Goal: Task Accomplishment & Management: Complete application form

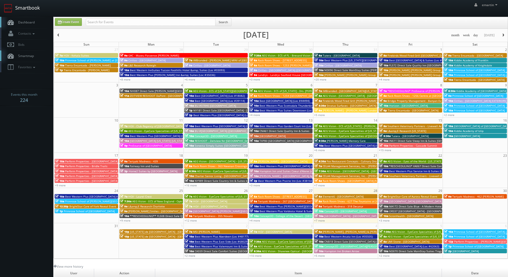
click at [32, 16] on link "Smartbook" at bounding box center [22, 8] width 44 height 17
click at [188, 256] on link "+2 more" at bounding box center [190, 256] width 11 height 4
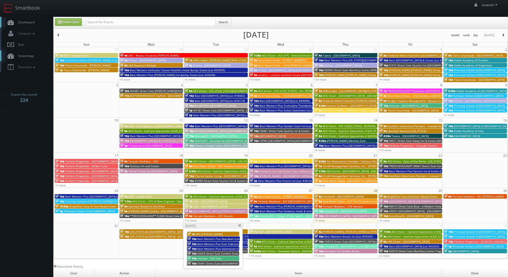
click at [241, 225] on span at bounding box center [239, 225] width 3 height 3
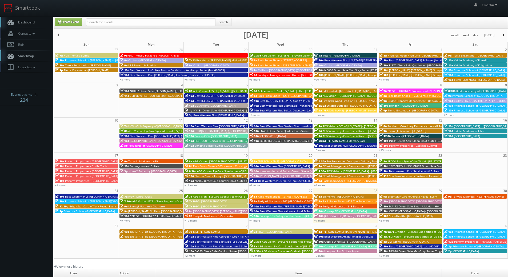
click at [255, 256] on link "+10 more" at bounding box center [255, 256] width 12 height 4
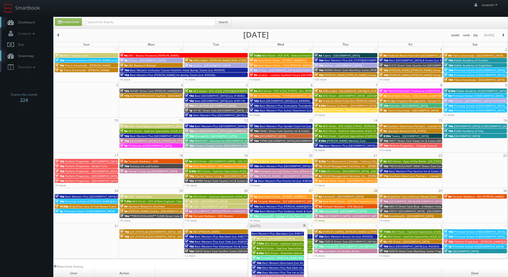
scroll to position [53, 0]
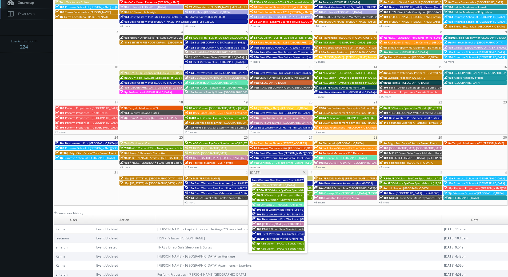
click at [306, 172] on span at bounding box center [304, 172] width 3 height 3
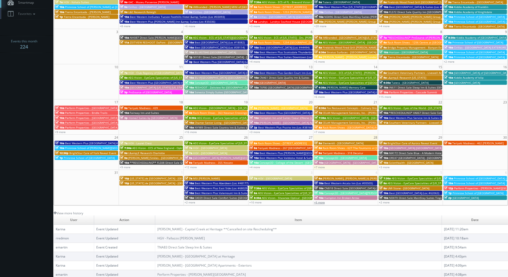
click at [318, 201] on link "+5 more" at bounding box center [319, 203] width 11 height 4
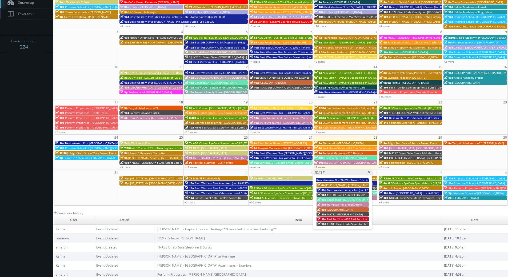
click at [253, 201] on link "+10 more" at bounding box center [255, 203] width 12 height 4
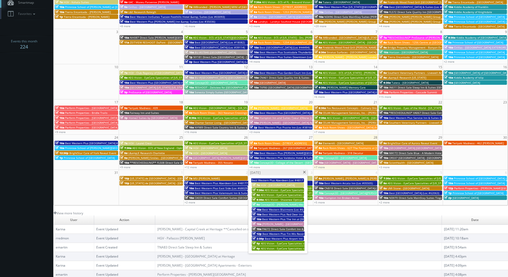
click at [306, 172] on span at bounding box center [304, 172] width 3 height 3
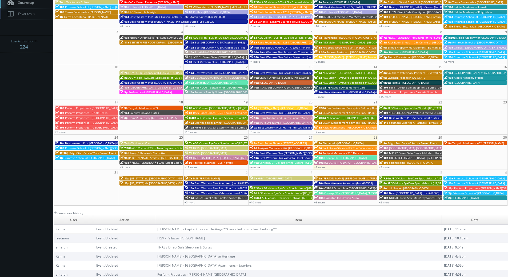
click at [192, 202] on link "+2 more" at bounding box center [190, 203] width 11 height 4
click at [255, 203] on link "+10 more" at bounding box center [255, 203] width 12 height 4
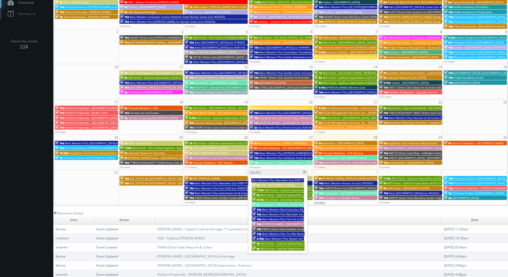
click at [318, 202] on link "+5 more" at bounding box center [319, 203] width 11 height 4
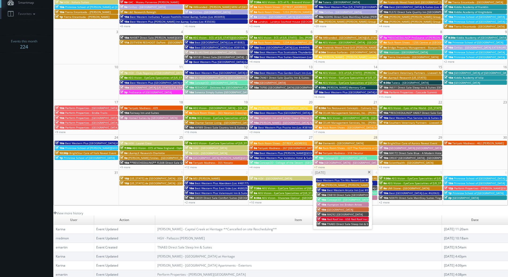
click at [346, 210] on span "[GEOGRAPHIC_DATA]" at bounding box center [340, 210] width 26 height 4
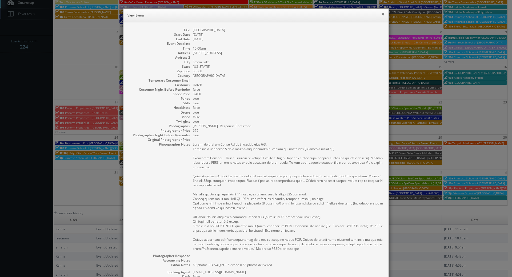
click at [382, 13] on button "×" at bounding box center [383, 14] width 3 height 4
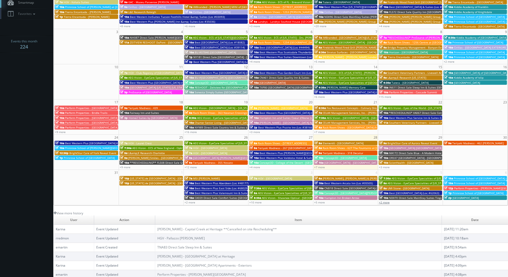
click at [387, 203] on link "+2 more" at bounding box center [384, 203] width 11 height 4
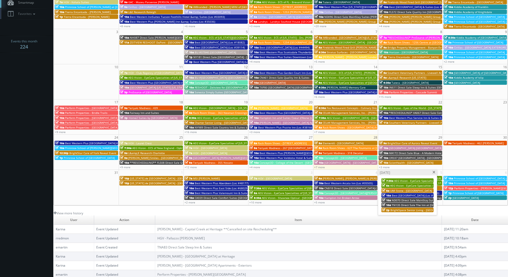
click at [435, 172] on span at bounding box center [434, 172] width 3 height 3
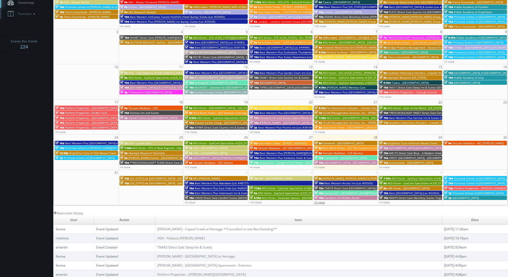
click at [322, 203] on link "+5 more" at bounding box center [319, 203] width 11 height 4
click at [256, 202] on link "+10 more" at bounding box center [255, 203] width 12 height 4
click at [192, 201] on link "+2 more" at bounding box center [190, 203] width 11 height 4
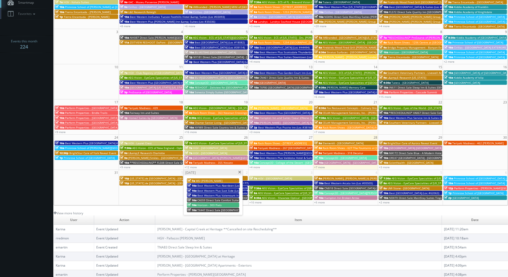
click at [240, 172] on span at bounding box center [239, 172] width 3 height 3
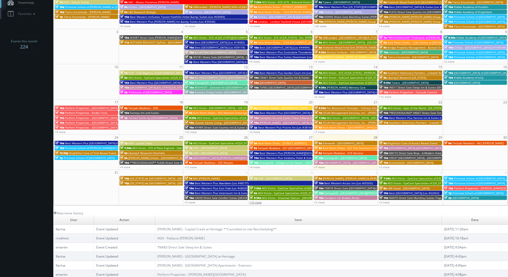
click at [260, 203] on link "+10 more" at bounding box center [255, 203] width 12 height 4
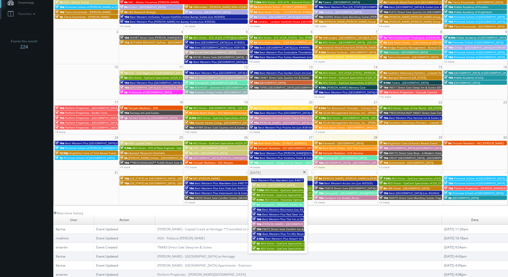
click at [305, 172] on span at bounding box center [304, 172] width 3 height 3
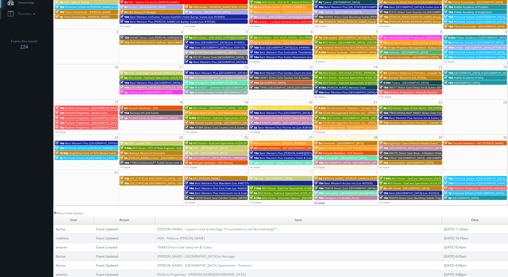
click at [321, 203] on link "+5 more" at bounding box center [319, 203] width 11 height 4
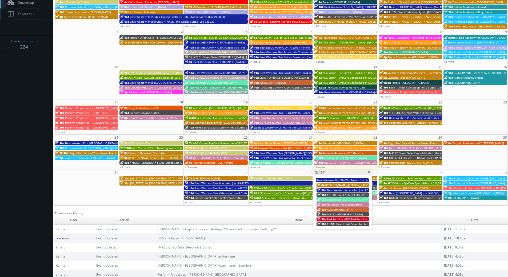
click at [370, 171] on span at bounding box center [369, 172] width 3 height 3
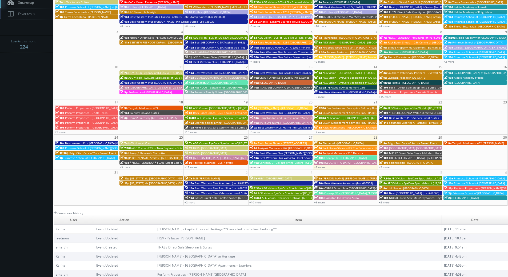
click at [387, 203] on link "+2 more" at bounding box center [384, 203] width 11 height 4
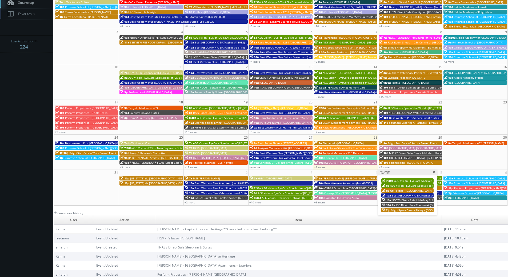
click at [434, 173] on span at bounding box center [434, 172] width 3 height 3
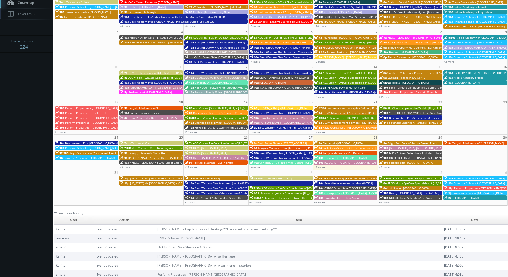
scroll to position [0, 0]
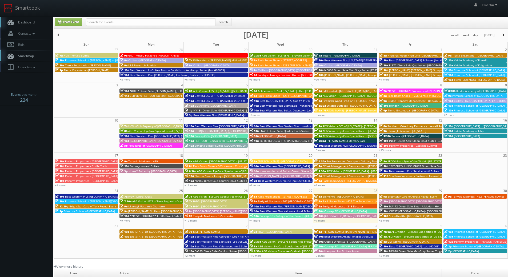
click at [32, 20] on span "Dashboard" at bounding box center [24, 22] width 19 height 5
drag, startPoint x: 21, startPoint y: 22, endPoint x: 21, endPoint y: 16, distance: 6.4
click at [21, 22] on span "Dashboard" at bounding box center [24, 22] width 19 height 5
click at [110, 20] on input "text" at bounding box center [151, 21] width 130 height 7
type input "1"
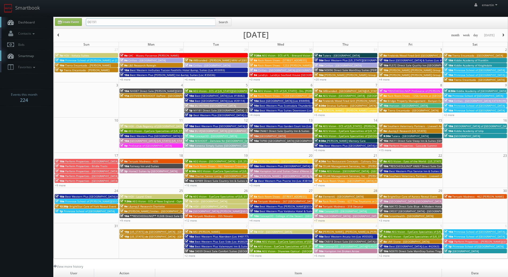
type input "06191"
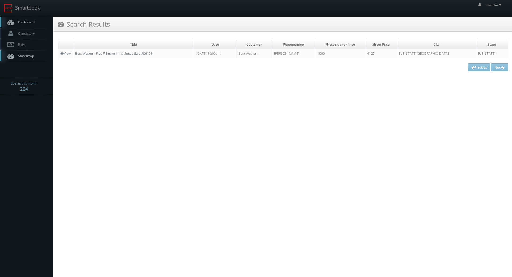
click at [38, 24] on link "Dashboard" at bounding box center [26, 22] width 53 height 11
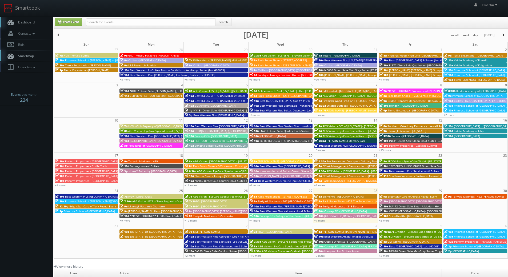
click at [18, 23] on span "Dashboard" at bounding box center [24, 22] width 19 height 5
click at [25, 22] on span "Dashboard" at bounding box center [24, 22] width 19 height 5
click at [30, 19] on link "Dashboard" at bounding box center [26, 22] width 53 height 11
click at [36, 121] on body "Smartbook Toggle Side Navigation Toggle Top Navigation emartin emartin Profile …" at bounding box center [254, 184] width 508 height 369
click at [387, 220] on link "+3 more" at bounding box center [384, 221] width 11 height 4
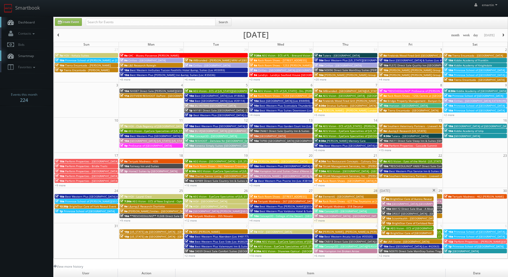
click at [435, 191] on span at bounding box center [434, 190] width 3 height 3
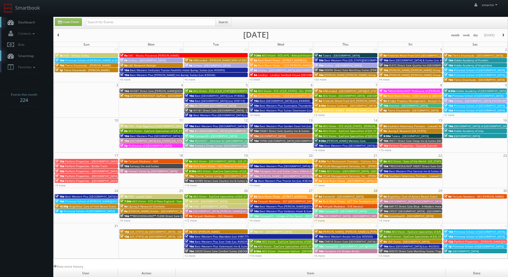
click at [393, 212] on span "OR337 [GEOGRAPHIC_DATA] - [GEOGRAPHIC_DATA]" at bounding box center [421, 211] width 64 height 4
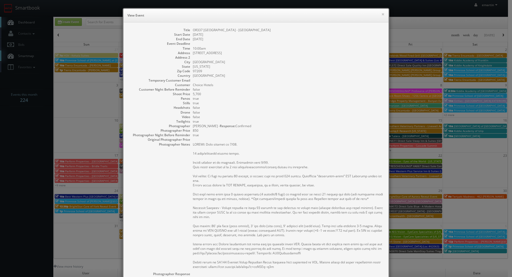
click at [262, 61] on dd "Portland" at bounding box center [288, 62] width 191 height 5
click at [382, 15] on button "×" at bounding box center [383, 14] width 3 height 4
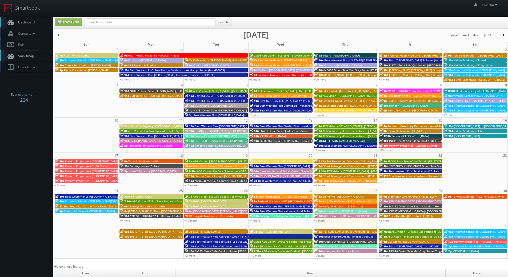
click at [41, 20] on link "Dashboard" at bounding box center [26, 22] width 53 height 11
click at [20, 21] on span "Dashboard" at bounding box center [24, 22] width 19 height 5
click at [71, 23] on link "Create Event" at bounding box center [68, 22] width 27 height 8
type input "[DATE]"
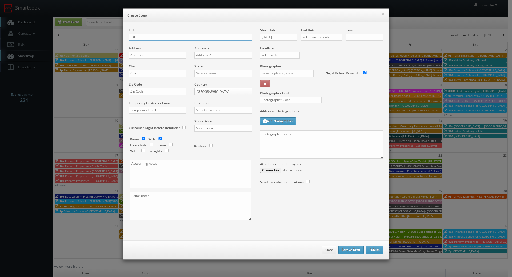
checkbox input "true"
type input "10:00am"
checkbox input "true"
click at [148, 38] on input "text" at bounding box center [190, 37] width 123 height 7
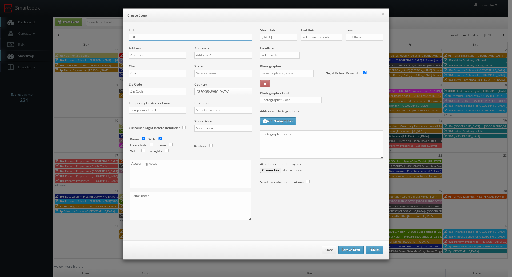
paste input "BU #24181"
click at [161, 38] on input "BU #24181" at bounding box center [190, 37] width 123 height 7
paste input "Brookdale Memorial Oaks"
type input "BU #24181 [GEOGRAPHIC_DATA]"
drag, startPoint x: 148, startPoint y: 52, endPoint x: 148, endPoint y: 55, distance: 2.7
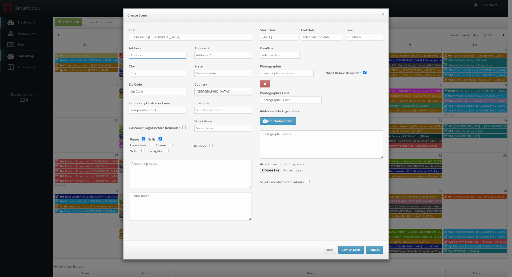
click at [148, 52] on input "text" at bounding box center [158, 55] width 58 height 7
paste input "1414 Sandy Springs Road"
type input "1414 Sandy Springs Road"
click at [148, 71] on input "text" at bounding box center [158, 73] width 58 height 7
paste input "Houston"
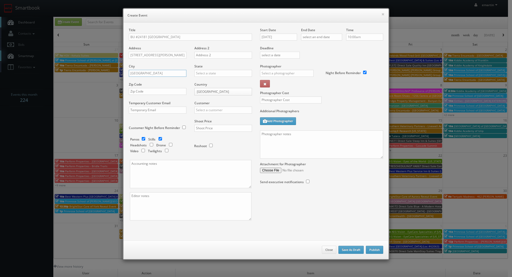
type input "Houston"
click at [214, 74] on input "text" at bounding box center [224, 73] width 58 height 7
click at [207, 80] on div "[US_STATE]" at bounding box center [223, 82] width 57 height 9
type input "[US_STATE]"
click at [150, 89] on input "text" at bounding box center [158, 91] width 58 height 7
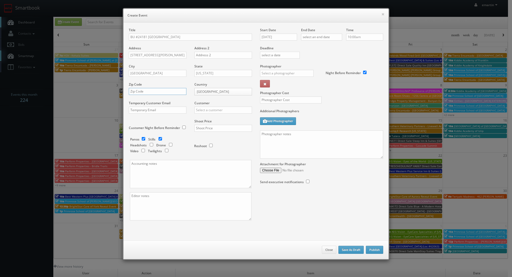
paste input "77042"
type input "77042"
click at [209, 110] on input "text" at bounding box center [224, 110] width 58 height 7
click at [211, 122] on div "Brookdale" at bounding box center [223, 118] width 57 height 9
type input "Brookdale"
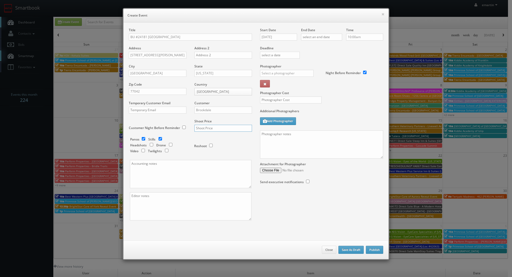
click at [219, 129] on input "text" at bounding box center [224, 128] width 58 height 7
type input "700"
click at [228, 138] on div "Reshoot" at bounding box center [220, 143] width 53 height 13
click at [142, 140] on input "checkbox" at bounding box center [144, 138] width 8 height 3
checkbox input "false"
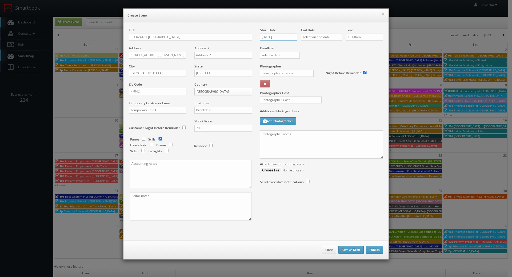
click at [286, 36] on input "[DATE]" at bounding box center [278, 37] width 37 height 7
click at [312, 47] on th at bounding box center [309, 47] width 7 height 8
click at [311, 47] on th at bounding box center [309, 47] width 7 height 8
click at [273, 69] on td "6" at bounding box center [271, 70] width 9 height 8
click at [279, 70] on td "7" at bounding box center [279, 70] width 7 height 8
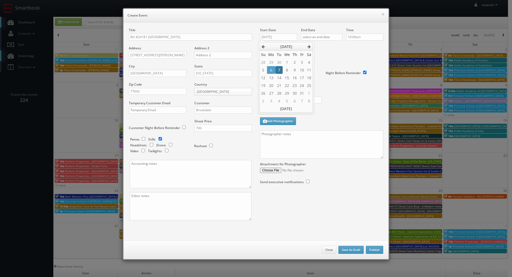
type input "10/07/2025"
click at [328, 49] on label "Deadline" at bounding box center [321, 48] width 131 height 5
click at [327, 37] on input "text" at bounding box center [321, 37] width 41 height 7
click at [352, 47] on th at bounding box center [350, 47] width 7 height 8
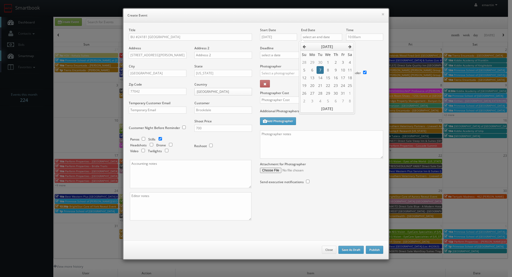
click at [321, 69] on td "7" at bounding box center [320, 70] width 7 height 8
type input "10/07/2025"
click at [364, 48] on label "Deadline" at bounding box center [321, 48] width 131 height 5
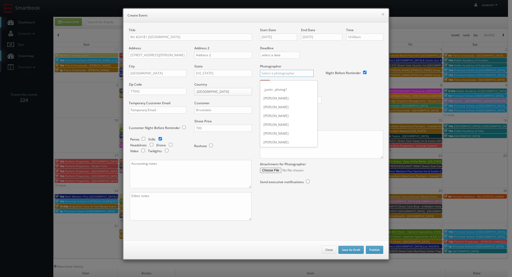
click at [306, 70] on input "text" at bounding box center [287, 73] width 54 height 7
click at [291, 84] on div "Eddie Harper" at bounding box center [288, 85] width 57 height 9
type input "Eddie Harper"
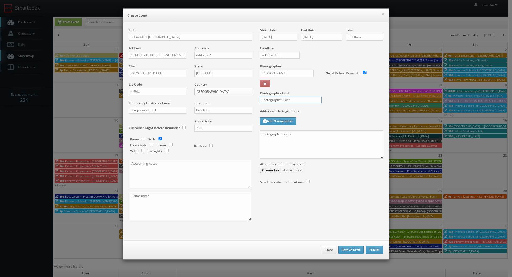
click at [291, 97] on input "text" at bounding box center [291, 100] width 62 height 7
type input "250"
click at [329, 93] on label "Photographer Cost" at bounding box center [321, 93] width 131 height 5
click at [274, 39] on input "10/07/2025" at bounding box center [278, 37] width 37 height 7
click at [362, 103] on div "Photographer Cost 250" at bounding box center [321, 86] width 131 height 45
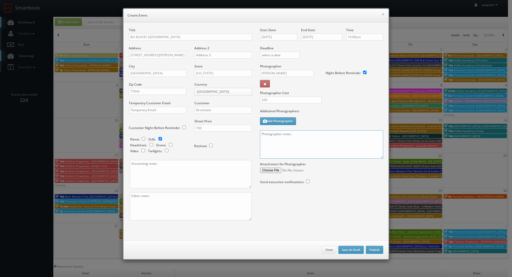
click at [310, 146] on textarea at bounding box center [321, 144] width 123 height 28
paste textarea "Onsite contacts are We need to deliver 10 stills to the client so please take a…"
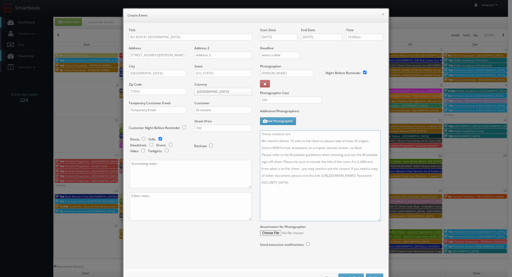
drag, startPoint x: 379, startPoint y: 157, endPoint x: 377, endPoint y: 220, distance: 62.8
click at [377, 220] on textarea "Onsite contacts are We need to deliver 10 stills to the client so please take a…" at bounding box center [320, 175] width 121 height 91
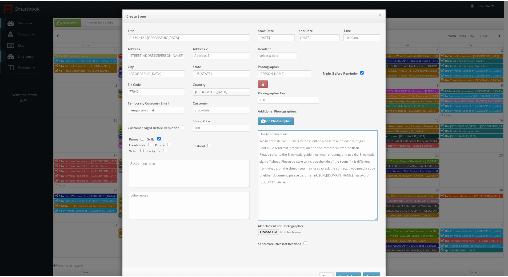
scroll to position [18, 0]
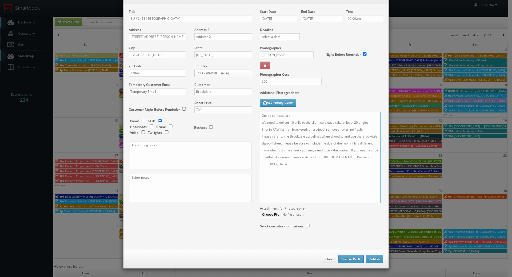
click at [300, 116] on textarea "Onsite contacts are We need to deliver 10 stills to the client so please take a…" at bounding box center [320, 157] width 121 height 91
click at [288, 113] on textarea "Onsite contacts are Lori Vale. We need to deliver 10 stills to the client so pl…" at bounding box center [320, 157] width 121 height 91
click at [306, 180] on textarea "Onsite contact is Lori Vale. We need to deliver 10 stills to the client so plea…" at bounding box center [320, 157] width 121 height 91
type textarea "Onsite contact is Lori Vale. We need to deliver 10 stills to the client so plea…"
click at [375, 258] on button "Publish" at bounding box center [374, 259] width 17 height 8
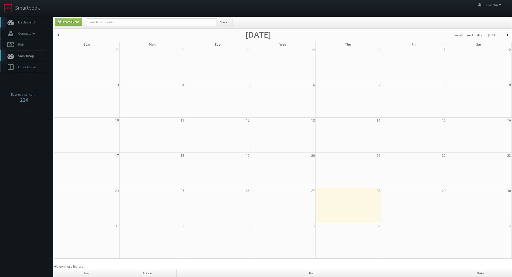
click at [31, 24] on span "Dashboard" at bounding box center [24, 22] width 19 height 5
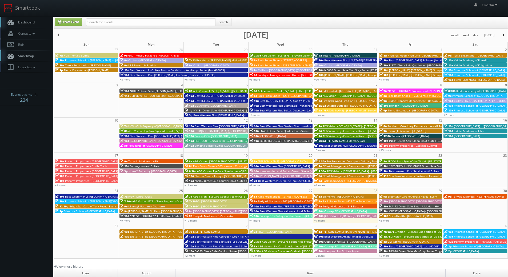
click at [189, 6] on div "emartin emartin Profile Logout" at bounding box center [254, 8] width 508 height 17
click at [75, 24] on link "Create Event" at bounding box center [68, 22] width 27 height 8
type input "[DATE]"
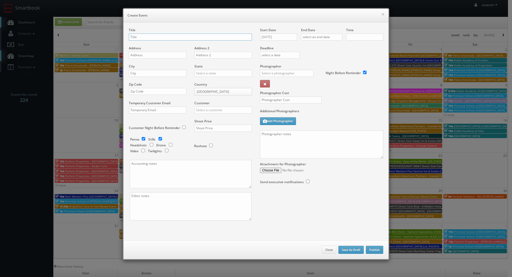
checkbox input "true"
type input "10:00am"
checkbox input "true"
click at [320, 143] on textarea at bounding box center [321, 144] width 123 height 28
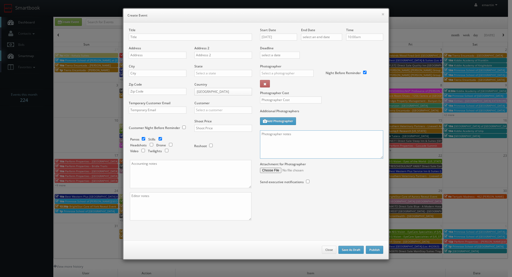
paste textarea "Onsite contact is _____. For stills: We need to deliver __ stills to the client…"
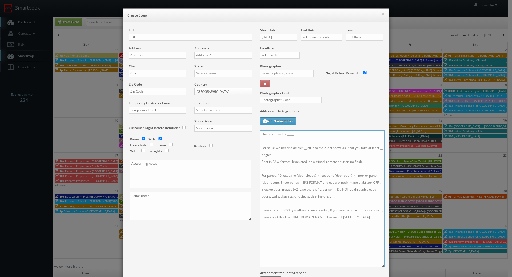
drag, startPoint x: 379, startPoint y: 158, endPoint x: 380, endPoint y: 266, distance: 108.6
click at [380, 266] on textarea "Onsite contact is _____. For stills: We need to deliver __ stills to the client…" at bounding box center [322, 198] width 125 height 137
drag, startPoint x: 327, startPoint y: 196, endPoint x: 250, endPoint y: 173, distance: 80.5
click at [250, 173] on div "Title Address Address 2 City State Alabama Alaska Arizona Arkansas California C…" at bounding box center [256, 166] width 263 height 276
click at [267, 175] on textarea "Onsite contact is _____. For stills: We need to deliver __ stills to the client…" at bounding box center [322, 198] width 125 height 137
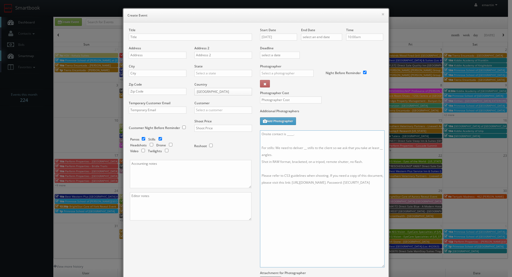
drag, startPoint x: 364, startPoint y: 188, endPoint x: 328, endPoint y: 177, distance: 37.5
click at [328, 177] on textarea "Onsite contact is _____. For stills: We need to deliver __ stills to the client…" at bounding box center [322, 198] width 125 height 137
click at [298, 132] on textarea "Onsite contact is _____. For stills: We need to deliver __ stills to the client…" at bounding box center [322, 198] width 125 height 137
drag, startPoint x: 299, startPoint y: 134, endPoint x: 259, endPoint y: 133, distance: 39.8
click at [260, 133] on textarea "Onsite contact is _____. For stills: We need to deliver __ stills to the client…" at bounding box center [322, 198] width 125 height 137
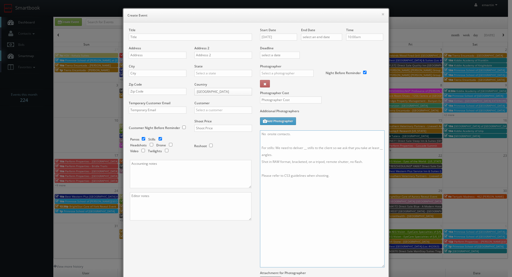
click at [266, 134] on textarea "No onsite contacts. For stills: We need to deliver __ stills to the client so w…" at bounding box center [322, 198] width 125 height 137
click at [299, 132] on textarea "No onsite contacts. For stills: We need to deliver __ stills to the client so w…" at bounding box center [322, 198] width 125 height 137
drag, startPoint x: 296, startPoint y: 167, endPoint x: 294, endPoint y: 163, distance: 5.3
click at [294, 163] on textarea "No onsite contacts. In case of any issues, please reach out to CS3. We need to …" at bounding box center [322, 198] width 125 height 137
click at [302, 168] on textarea "No onsite contacts. In case of any issues, please reach out to CS3. We need to …" at bounding box center [322, 198] width 125 height 137
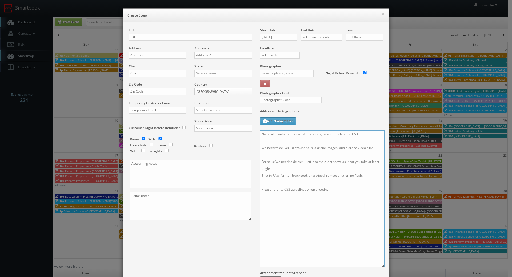
click at [306, 162] on textarea "No onsite contacts. In case of any issues, please reach out to CS3. We need to …" at bounding box center [322, 198] width 125 height 137
drag, startPoint x: 381, startPoint y: 162, endPoint x: 381, endPoint y: 172, distance: 10.2
click at [381, 162] on textarea "No onsite contacts. In case of any issues, please reach out to CS3. We need to …" at bounding box center [322, 198] width 125 height 137
click at [351, 211] on textarea "No onsite contacts. In case of any issues, please reach out to CS3. We need to …" at bounding box center [322, 198] width 125 height 137
click at [363, 178] on textarea "No onsite contacts. In case of any issues, please reach out to CS3. We need to …" at bounding box center [322, 198] width 125 height 137
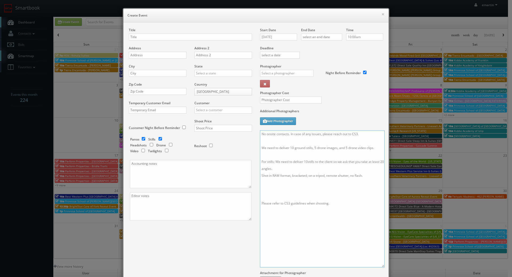
paste textarea "For drone: We need to deliver __ aerial drone stills so we ask that you take at…"
click at [307, 190] on textarea "No onsite contacts. In case of any issues, please reach out to CS3. We need to …" at bounding box center [322, 198] width 125 height 137
click at [307, 161] on textarea "No onsite contacts. In case of any issues, please reach out to CS3. We need to …" at bounding box center [322, 198] width 125 height 137
click at [304, 161] on textarea "No onsite contacts. In case of any issues, please reach out to CS3. We need to …" at bounding box center [322, 198] width 125 height 137
click at [303, 161] on textarea "No onsite contacts. In case of any issues, please reach out to CS3. We need to …" at bounding box center [322, 198] width 125 height 137
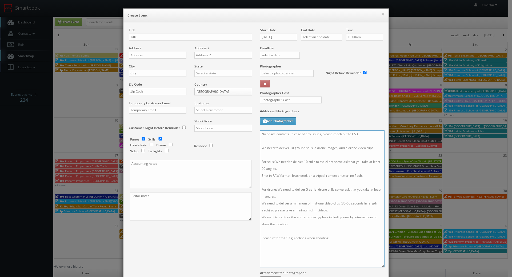
click at [263, 196] on textarea "No onsite contacts. In case of any issues, please reach out to CS3. We need to …" at bounding box center [322, 198] width 125 height 137
click at [312, 203] on textarea "No onsite contacts. In case of any issues, please reach out to CS3. We need to …" at bounding box center [322, 198] width 125 height 137
click at [315, 211] on textarea "No onsite contacts. In case of any issues, please reach out to CS3. We need to …" at bounding box center [322, 198] width 125 height 137
drag, startPoint x: 296, startPoint y: 223, endPoint x: 298, endPoint y: 220, distance: 3.6
click at [296, 221] on textarea "No onsite contacts. In case of any issues, please reach out to CS3. We need to …" at bounding box center [322, 198] width 125 height 137
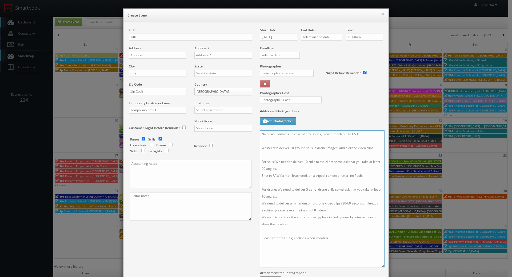
drag, startPoint x: 294, startPoint y: 224, endPoint x: 318, endPoint y: 217, distance: 24.9
click at [318, 217] on textarea "No onsite contacts. In case of any issues, please reach out to CS3. We need to …" at bounding box center [322, 198] width 125 height 137
click at [382, 237] on textarea "No onsite contacts. In case of any issues, please reach out to CS3. We need to …" at bounding box center [322, 198] width 125 height 137
paste textarea "https://www.cbre.com/properties/properties-for-lease/industrial/details/US-SMPL…"
click at [377, 149] on textarea "No onsite contacts. In case of any issues, please reach out to CS3. We need to …" at bounding box center [322, 198] width 125 height 137
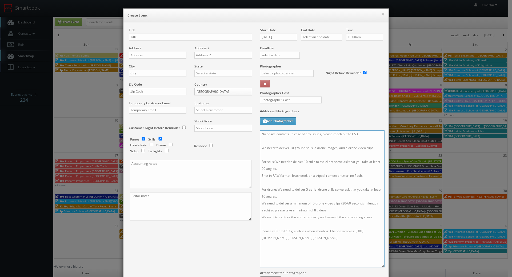
click at [369, 179] on textarea "No onsite contacts. In case of any issues, please reach out to CS3. We need to …" at bounding box center [322, 198] width 125 height 137
click at [347, 169] on textarea "No onsite contacts. In case of any issues, please reach out to CS3. We need to …" at bounding box center [322, 198] width 125 height 137
click at [312, 204] on textarea "No onsite contacts. In case of any issues, please reach out to CS3. We need to …" at bounding box center [322, 198] width 125 height 137
click at [333, 211] on textarea "No onsite contacts. In case of any issues, please reach out to CS3. We need to …" at bounding box center [322, 198] width 125 height 137
drag, startPoint x: 372, startPoint y: 225, endPoint x: 247, endPoint y: 227, distance: 125.4
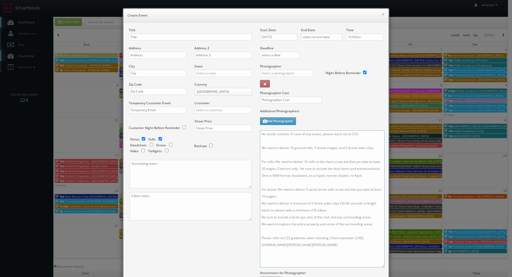
click at [247, 227] on div "Title Address Address 2 City State Alabama Alaska Arizona Arkansas California C…" at bounding box center [256, 166] width 263 height 276
click at [282, 217] on textarea "No onsite contacts. In case of any issues, please reach out to CS3. We need to …" at bounding box center [322, 198] width 125 height 137
click at [287, 217] on textarea "No onsite contacts. In case of any issues, please reach out to CS3. We need to …" at bounding box center [322, 198] width 125 height 137
click at [304, 225] on textarea "No onsite contacts. In case of any issues, please reach out to CS3. We need to …" at bounding box center [322, 198] width 125 height 137
click at [311, 205] on textarea "No onsite contacts. In case of any issues, please reach out to CS3. We need to …" at bounding box center [322, 198] width 125 height 137
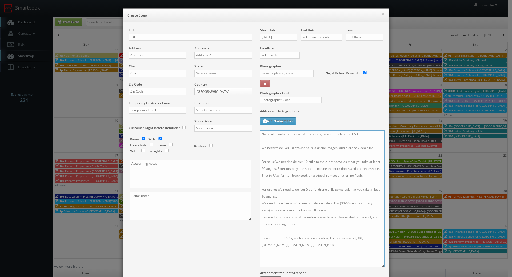
type textarea "No onsite contacts. In case of any issues, please reach out to CS3. We need to …"
click at [143, 138] on input "checkbox" at bounding box center [144, 138] width 8 height 3
checkbox input "false"
click at [169, 145] on input "checkbox" at bounding box center [171, 144] width 8 height 3
checkbox input "true"
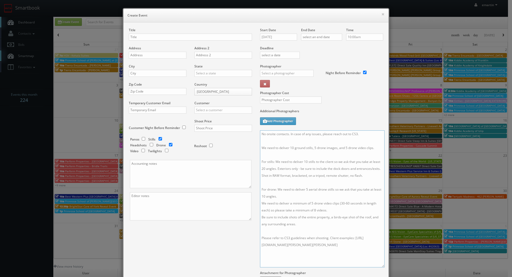
click at [345, 183] on textarea "No onsite contacts. In case of any issues, please reach out to CS3. We need to …" at bounding box center [322, 198] width 125 height 137
click at [147, 41] on div "Title" at bounding box center [190, 37] width 123 height 18
click at [146, 38] on input "text" at bounding box center [190, 37] width 123 height 7
paste input "Anson Logistics Center - Bldg 8A"
type input "CBRE - Anson Logistics Center - Bldg 8A"
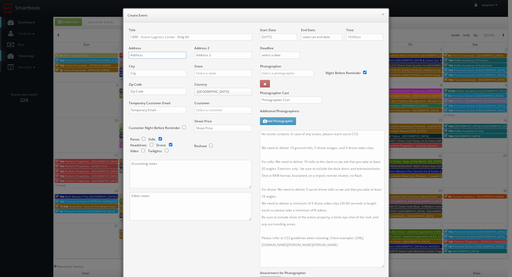
click at [160, 53] on input "text" at bounding box center [158, 55] width 58 height 7
paste input "4255 - 4259 S 500 E"
type input "4255 - 4259 S 500 E"
drag, startPoint x: 149, startPoint y: 75, endPoint x: 168, endPoint y: 74, distance: 18.2
click at [149, 75] on input "text" at bounding box center [158, 73] width 58 height 7
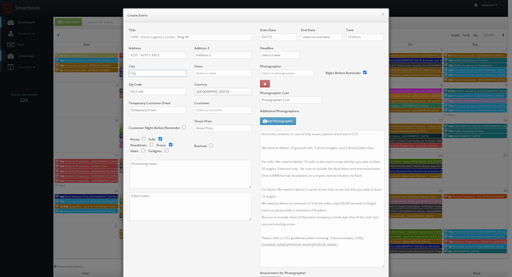
paste input "Whitestown"
type input "Whitestown"
click at [204, 73] on input "text" at bounding box center [224, 73] width 58 height 7
click at [207, 81] on div "[US_STATE]" at bounding box center [223, 82] width 57 height 9
type input "[US_STATE]"
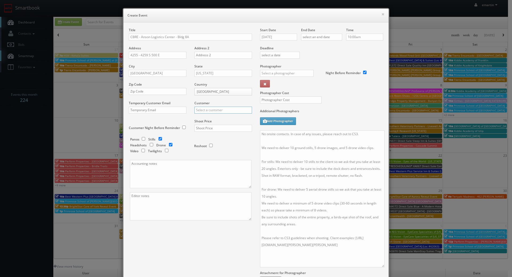
click at [211, 109] on input "text" at bounding box center [224, 110] width 58 height 7
type input "c"
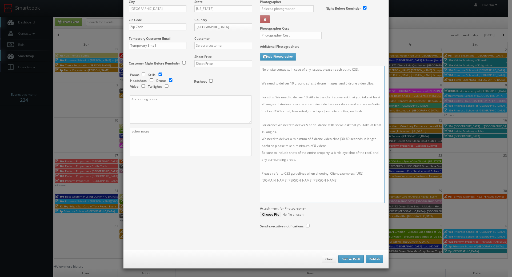
drag, startPoint x: 374, startPoint y: 188, endPoint x: 192, endPoint y: 37, distance: 235.8
click at [192, 37] on div "Title CBRE - Anson Logistics Center - Bldg 8A Address 4255 - 4259 S 500 E Addre…" at bounding box center [256, 101] width 263 height 276
click at [326, 260] on button "Close" at bounding box center [329, 259] width 14 height 8
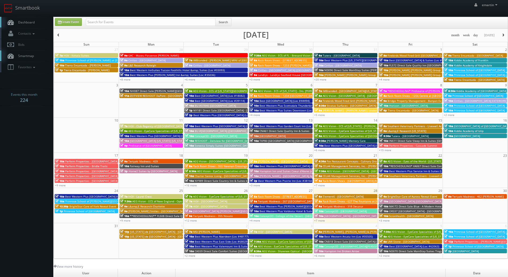
click at [28, 19] on link "Dashboard" at bounding box center [26, 22] width 53 height 11
click at [322, 221] on link "+7 more" at bounding box center [319, 221] width 11 height 4
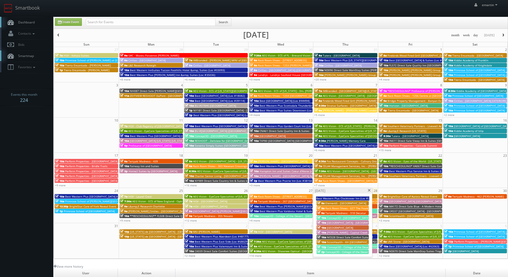
click at [335, 223] on span "[GEOGRAPHIC_DATA] - [GEOGRAPHIC_DATA]" at bounding box center [354, 223] width 55 height 4
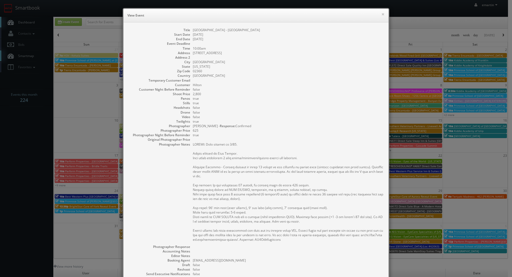
click at [260, 66] on dd "[US_STATE]" at bounding box center [288, 66] width 191 height 5
click at [383, 15] on div "× View Event" at bounding box center [256, 16] width 265 height 14
click at [382, 14] on button "×" at bounding box center [383, 14] width 3 height 4
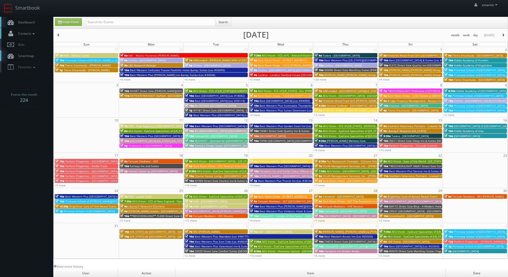
click at [26, 35] on span "Contacts" at bounding box center [25, 33] width 21 height 5
click at [27, 72] on link "Add Customer" at bounding box center [26, 73] width 53 height 7
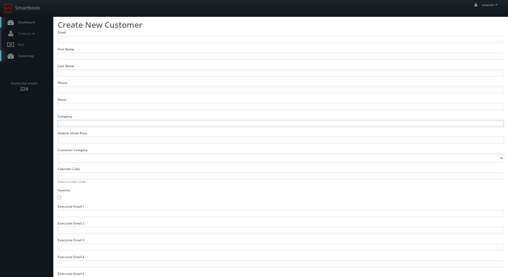
drag, startPoint x: 83, startPoint y: 126, endPoint x: 85, endPoint y: 124, distance: 2.8
click at [84, 126] on input "Company" at bounding box center [281, 123] width 447 height 7
type input "CBRE"
click at [68, 41] on input "Email" at bounding box center [281, 39] width 447 height 7
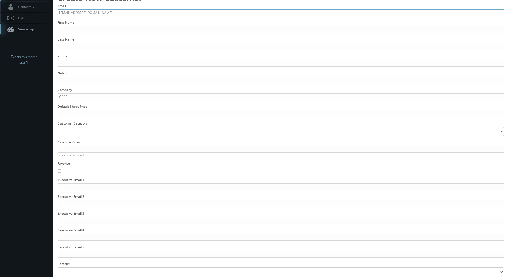
type input "[EMAIL_ADDRESS][DOMAIN_NAME]"
click at [60, 169] on input "Favorite" at bounding box center [59, 170] width 3 height 5
checkbox input "true"
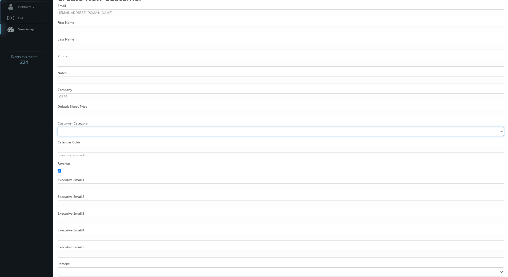
click at [101, 128] on select "Retail Multi Family Commercial Hospitality Restaurant Other" at bounding box center [281, 131] width 447 height 9
select select "commercial"
click at [58, 127] on select "Retail Multi Family Commercial Hospitality Restaurant Other" at bounding box center [281, 131] width 447 height 9
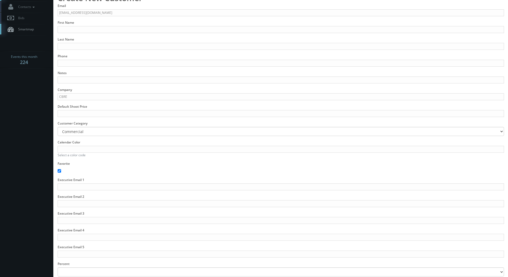
click at [95, 160] on form "Email [EMAIL_ADDRESS][DOMAIN_NAME] First Name Last Name Phone Notes Company CBR…" at bounding box center [281, 145] width 447 height 285
click at [91, 150] on input "Calendar Color" at bounding box center [281, 149] width 447 height 7
click at [72, 156] on link "Select a color code" at bounding box center [72, 155] width 28 height 5
click at [77, 152] on input "Calendar Color" at bounding box center [281, 149] width 447 height 7
paste input "#235E15"
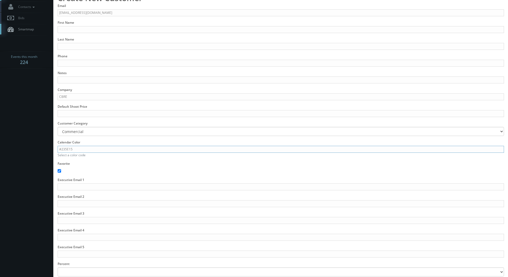
type input "#235E15"
click at [44, 151] on body "Smartbook Toggle Side Navigation Toggle Top Navigation emartin emartin Profile …" at bounding box center [254, 130] width 508 height 315
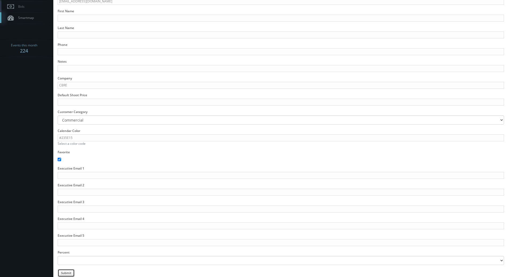
click at [67, 274] on button "Submit" at bounding box center [66, 273] width 17 height 8
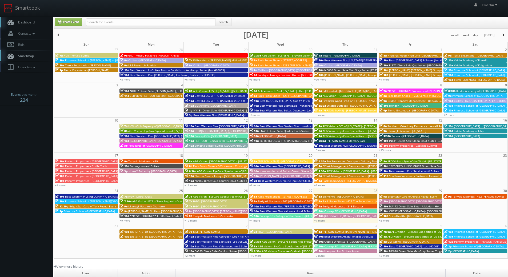
click at [59, 36] on span "button" at bounding box center [59, 35] width 4 height 3
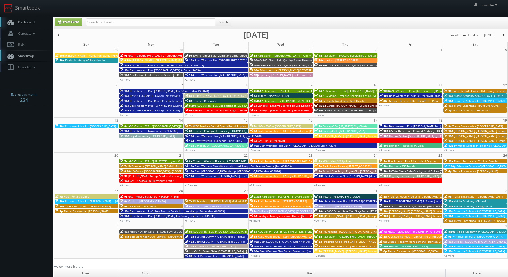
click at [59, 36] on span "button" at bounding box center [59, 35] width 4 height 3
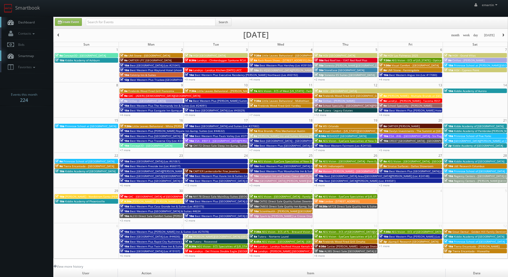
click at [59, 36] on span "button" at bounding box center [59, 35] width 4 height 3
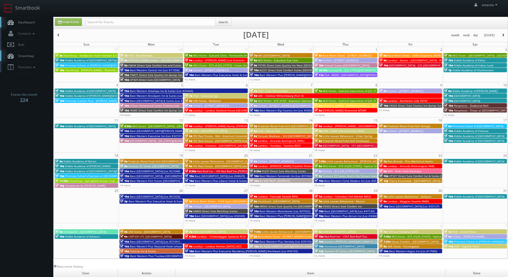
click at [25, 24] on span "Dashboard" at bounding box center [24, 22] width 19 height 5
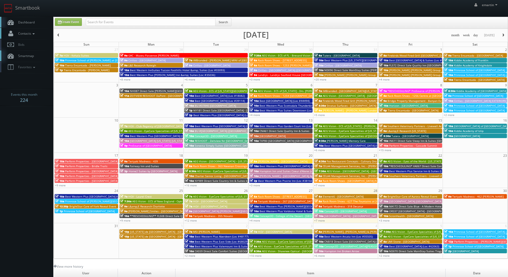
click at [32, 34] on span "Contacts" at bounding box center [25, 33] width 21 height 5
click at [28, 65] on link "Manage Customers" at bounding box center [26, 66] width 53 height 8
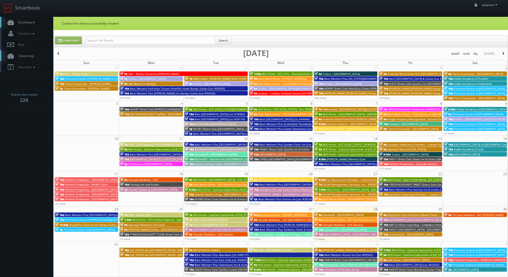
click at [24, 19] on link "Dashboard" at bounding box center [26, 22] width 53 height 11
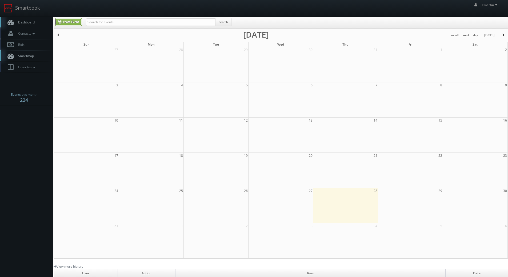
click at [70, 19] on link "Create Event" at bounding box center [68, 22] width 27 height 8
type input "[DATE]"
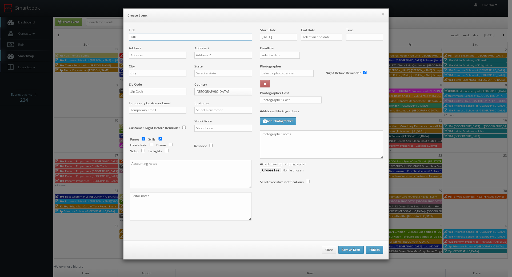
checkbox input "true"
type input "10:00am"
checkbox input "true"
click at [322, 139] on textarea at bounding box center [321, 144] width 123 height 28
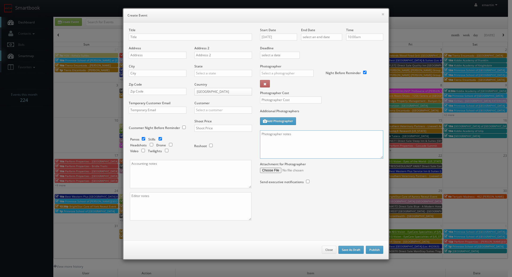
paste textarea "No onsite contacts. In case of any issues, please reach out to CS3. We need to …"
type textarea "No onsite contacts. In case of any issues, please reach out to CS3. We need to …"
drag, startPoint x: 379, startPoint y: 159, endPoint x: 378, endPoint y: 169, distance: 10.2
click at [378, 170] on div "Attachment for Photographer" at bounding box center [321, 166] width 123 height 14
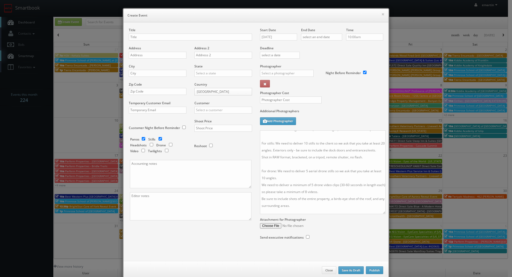
scroll to position [7, 0]
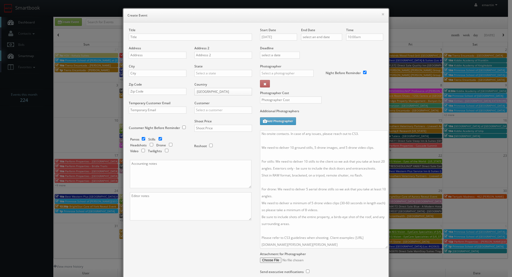
drag, startPoint x: 379, startPoint y: 162, endPoint x: 383, endPoint y: 244, distance: 82.6
click at [383, 244] on textarea "No onsite contacts. In case of any issues, please reach out to CS3. We need to …" at bounding box center [324, 189] width 128 height 118
click at [179, 41] on div "Title" at bounding box center [190, 37] width 123 height 18
click at [177, 38] on input "text" at bounding box center [190, 37] width 123 height 7
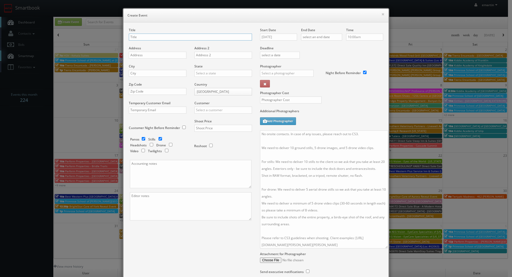
paste input "CBRE"
type input "CBRE - Anson Logistics Center - Bldg 8A"
click at [138, 51] on div "Address" at bounding box center [160, 55] width 62 height 18
click at [138, 54] on input "text" at bounding box center [158, 55] width 58 height 7
paste input "4255 - 4259 S 500 E"
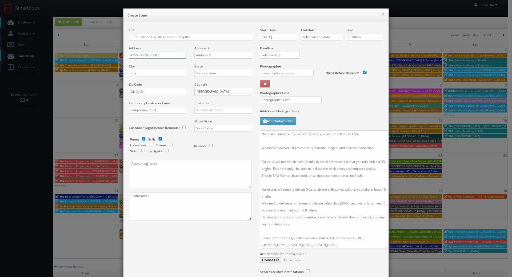
type input "4255 - 4259 S 500 E"
drag, startPoint x: 159, startPoint y: 73, endPoint x: 163, endPoint y: 73, distance: 4.0
click at [159, 73] on input "text" at bounding box center [158, 73] width 58 height 7
paste input "Whitestown"
type input "Whitestown"
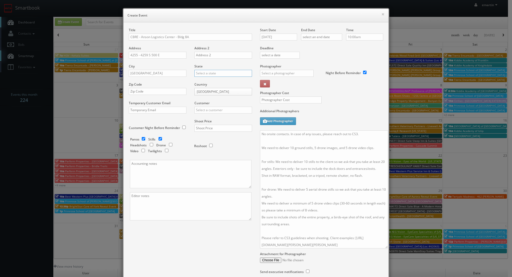
click at [216, 73] on input "text" at bounding box center [224, 73] width 58 height 7
click at [209, 80] on div "[US_STATE]" at bounding box center [223, 82] width 57 height 9
type input "[US_STATE]"
drag, startPoint x: 342, startPoint y: 110, endPoint x: 16, endPoint y: 125, distance: 325.9
click at [342, 110] on label "Additional Photographers" at bounding box center [321, 112] width 123 height 7
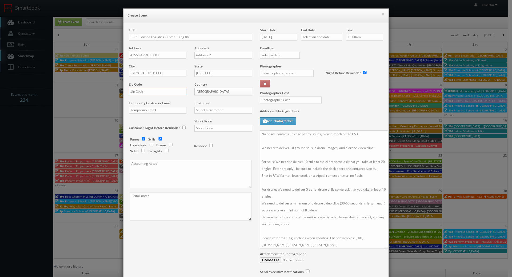
click at [147, 91] on input "text" at bounding box center [158, 91] width 58 height 7
paste input "46075"
type input "46075"
click at [219, 109] on input "text" at bounding box center [224, 110] width 58 height 7
click at [211, 116] on div "CBRE" at bounding box center [223, 118] width 57 height 9
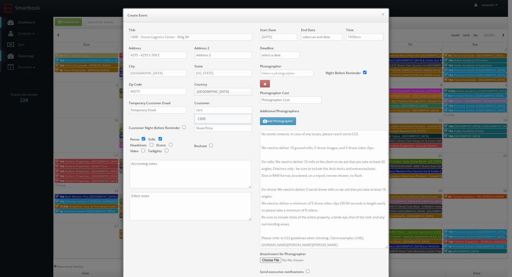
type input "CBRE"
click at [211, 128] on input "text" at bounding box center [224, 128] width 58 height 7
type input "900"
click at [142, 137] on input "checkbox" at bounding box center [144, 138] width 8 height 3
checkbox input "false"
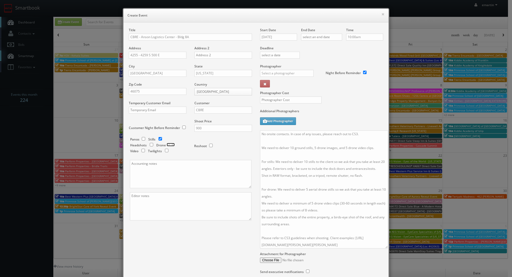
click at [167, 145] on input "checkbox" at bounding box center [171, 144] width 8 height 3
checkbox input "true"
click at [309, 73] on input "text" at bounding box center [287, 73] width 54 height 7
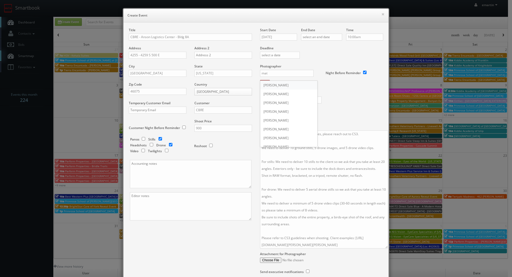
click at [292, 86] on div "[PERSON_NAME]" at bounding box center [288, 85] width 57 height 9
type input "[PERSON_NAME]"
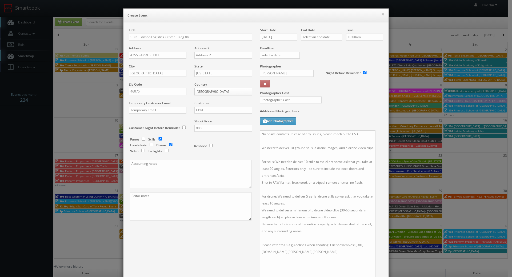
drag, startPoint x: 384, startPoint y: 246, endPoint x: 371, endPoint y: 283, distance: 39.2
click at [371, 277] on html "Smartbook Toggle Side Navigation Toggle Top Navigation emartin emartin Profile …" at bounding box center [256, 184] width 512 height 369
click at [280, 97] on input "text" at bounding box center [291, 100] width 62 height 7
type input "250"
click at [339, 99] on div "Photographer Cost 250" at bounding box center [321, 86] width 131 height 45
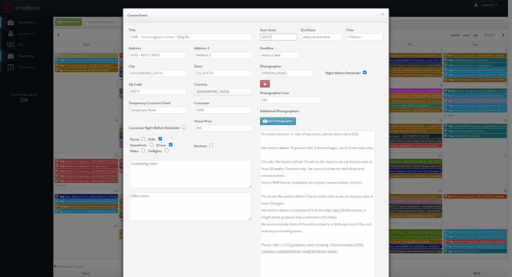
click at [279, 38] on input "[DATE]" at bounding box center [278, 37] width 37 height 7
click at [300, 99] on td "5" at bounding box center [302, 101] width 7 height 8
type input "[DATE]"
click at [321, 42] on div "End Date" at bounding box center [321, 37] width 41 height 18
click at [327, 37] on input "text" at bounding box center [321, 37] width 41 height 7
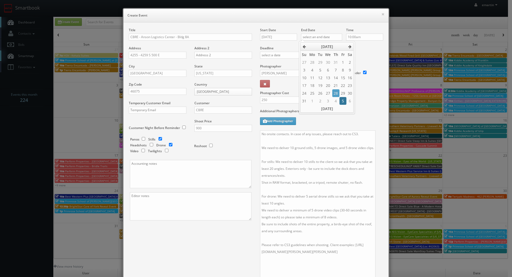
click at [341, 99] on td "5" at bounding box center [343, 101] width 7 height 8
type input "[DATE]"
click at [369, 53] on div "Deadline" at bounding box center [321, 46] width 131 height 36
click at [350, 84] on div "Photographer Cost 250" at bounding box center [321, 86] width 131 height 45
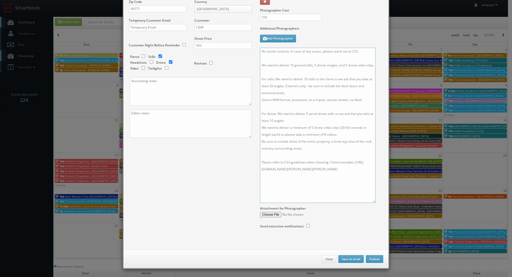
drag, startPoint x: 295, startPoint y: 181, endPoint x: 228, endPoint y: 39, distance: 156.7
click at [228, 39] on div "Title CBRE - Anson Logistics Center - Bldg 8A Address 4255 - 4259 S 500 E Addre…" at bounding box center [256, 92] width 263 height 294
click at [181, 177] on div "Title CBRE - Anson Logistics Center - Bldg 8A Address 4255 - 4259 S 500 E Addre…" at bounding box center [256, 92] width 263 height 294
click at [372, 260] on button "Publish" at bounding box center [374, 259] width 17 height 8
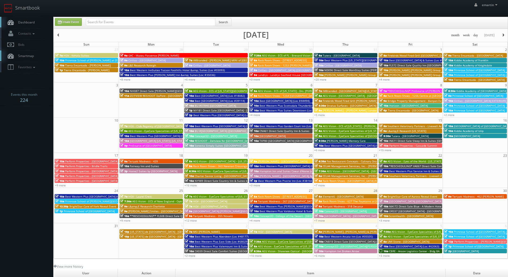
click at [27, 20] on link "Dashboard" at bounding box center [26, 22] width 53 height 11
click at [171, 23] on input "text" at bounding box center [151, 21] width 130 height 7
type input "regency"
drag, startPoint x: 0, startPoint y: 0, endPoint x: 130, endPoint y: 18, distance: 131.2
click at [130, 18] on input "text" at bounding box center [151, 21] width 130 height 7
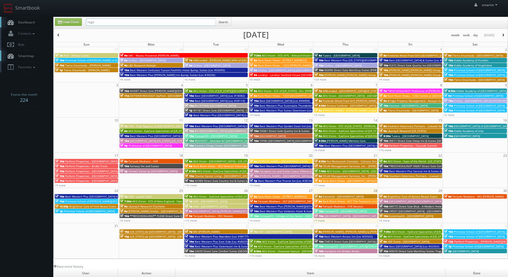
type input "[GEOGRAPHIC_DATA]"
click at [229, 23] on button "Search" at bounding box center [223, 22] width 16 height 8
click at [78, 23] on link "Create Event" at bounding box center [68, 22] width 27 height 8
type input "[DATE]"
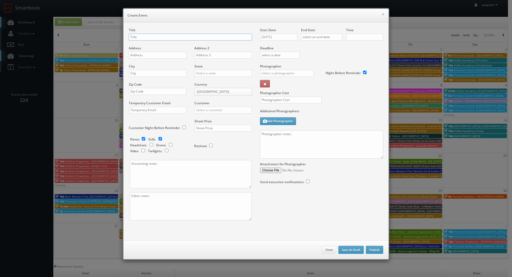
checkbox input "true"
type input "10:00am"
checkbox input "true"
click at [297, 132] on textarea at bounding box center [321, 144] width 123 height 28
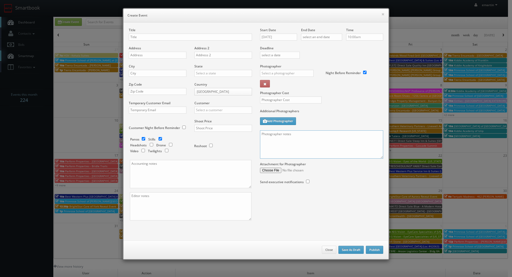
paste textarea "No onsite contacts. In case of any issues, please reach out to CS3. We need to …"
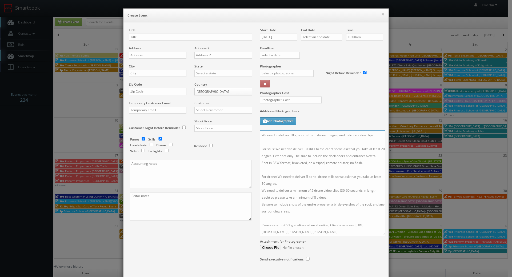
scroll to position [10, 0]
drag, startPoint x: 381, startPoint y: 158, endPoint x: 383, endPoint y: 253, distance: 94.5
click at [383, 236] on textarea "No onsite contacts. In case of any issues, please reach out to CS3. We need to …" at bounding box center [322, 183] width 125 height 106
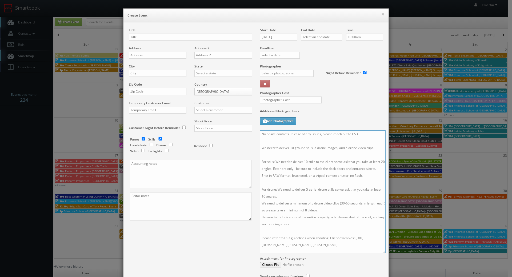
type textarea "No onsite contacts. In case of any issues, please reach out to CS3. We need to …"
click at [171, 34] on div "Title" at bounding box center [190, 37] width 123 height 18
click at [171, 34] on input "text" at bounding box center [190, 37] width 123 height 7
paste input "CBRE"
click at [154, 35] on input "CBRE -" at bounding box center [190, 37] width 123 height 7
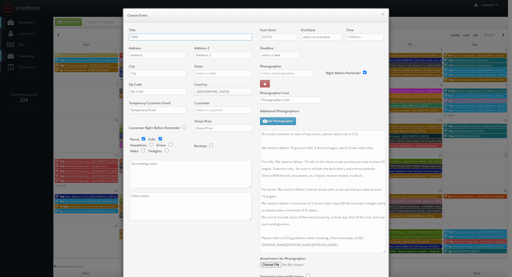
paste input "6181 West Airport"
type input "CBRE - [GEOGRAPHIC_DATA]"
drag, startPoint x: 145, startPoint y: 54, endPoint x: 133, endPoint y: 57, distance: 12.8
click at [145, 54] on input "text" at bounding box center [158, 55] width 58 height 7
paste input "6181 West Airport Blvd"
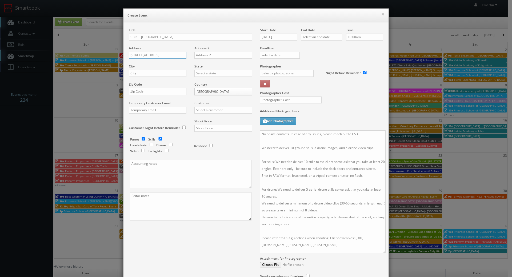
type input "6181 West Airport Blvd"
click at [142, 70] on input "text" at bounding box center [158, 73] width 58 height 7
paste input "Greenfield"
type input "Greenfield"
click at [209, 72] on input "text" at bounding box center [224, 73] width 58 height 7
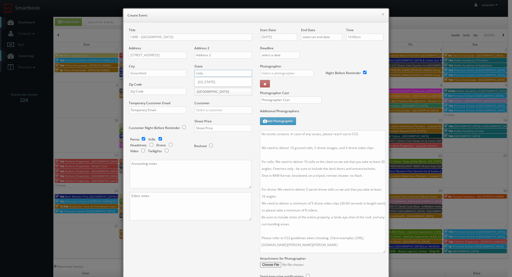
type input "india"
click at [206, 80] on div "State india Alabama Alaska Arizona Arkansas California Colorado Connecticut Del…" at bounding box center [222, 73] width 62 height 18
click at [206, 81] on div "State Alabama Alaska Arizona Arkansas California Colorado Connecticut Delaware …" at bounding box center [222, 73] width 62 height 18
click at [219, 75] on input "text" at bounding box center [224, 73] width 58 height 7
click at [215, 84] on div "[US_STATE]" at bounding box center [223, 82] width 57 height 9
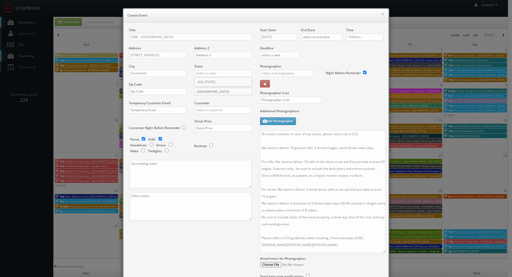
type input "[US_STATE]"
click at [169, 89] on input "text" at bounding box center [158, 91] width 58 height 7
paste input "46140"
type input "46140"
click at [217, 110] on input "text" at bounding box center [224, 110] width 58 height 7
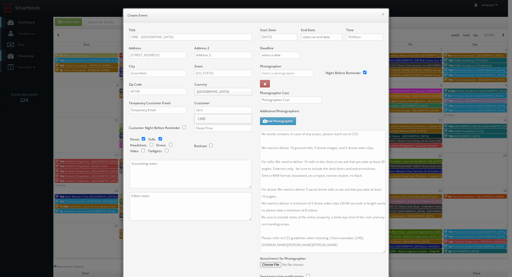
click at [212, 115] on div "CBRE" at bounding box center [223, 118] width 57 height 9
type input "CBRE"
click at [211, 126] on input "text" at bounding box center [224, 128] width 58 height 7
type input "900"
click at [212, 139] on div "Reshoot" at bounding box center [220, 143] width 53 height 13
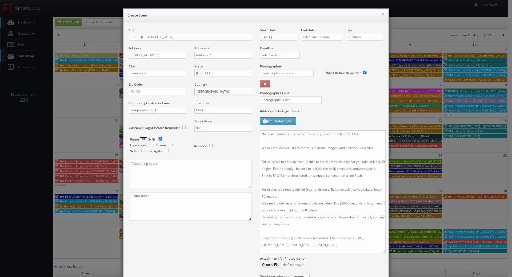
click at [144, 138] on input "checkbox" at bounding box center [144, 138] width 8 height 3
checkbox input "false"
click at [167, 144] on input "checkbox" at bounding box center [171, 144] width 8 height 3
checkbox input "true"
click at [329, 112] on label "Additional Photographers" at bounding box center [321, 112] width 123 height 7
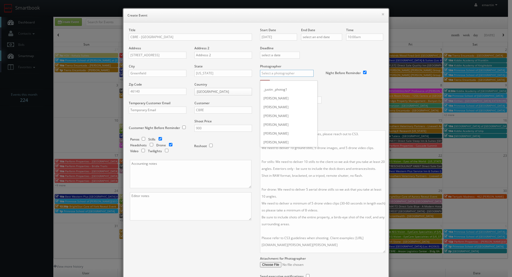
click at [283, 72] on input "text" at bounding box center [287, 73] width 54 height 7
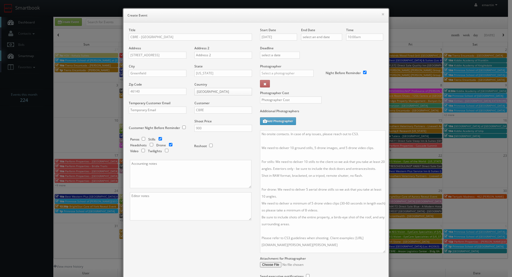
click at [288, 80] on div "Photographer _justin _photog1 Glen Aronwits Chris Dailey John Varnedore John Sa…" at bounding box center [291, 77] width 62 height 27
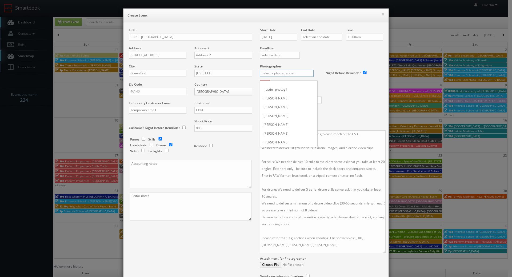
click at [288, 76] on input "text" at bounding box center [287, 73] width 54 height 7
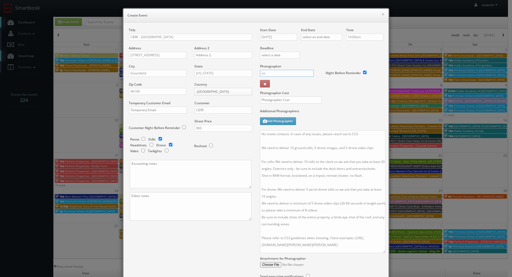
type input "c"
type input "i"
type input "m"
click at [289, 72] on input "text" at bounding box center [287, 73] width 54 height 7
type input "cor"
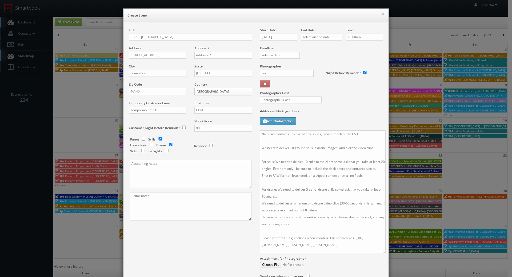
click at [322, 87] on div "Photographer Cost" at bounding box center [321, 86] width 131 height 45
click at [266, 84] on button at bounding box center [265, 83] width 10 height 7
click at [277, 71] on input "text" at bounding box center [287, 73] width 54 height 7
click at [276, 86] on div "Matthew Corsaro" at bounding box center [288, 85] width 57 height 9
type input "Matthew Corsaro"
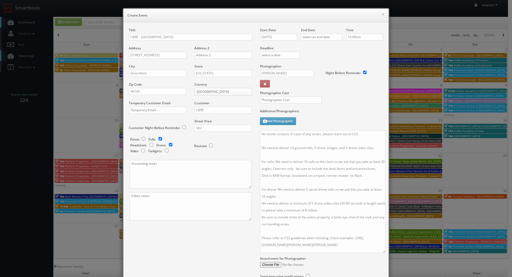
click at [329, 92] on label "Photographer Cost" at bounding box center [321, 93] width 131 height 5
click at [286, 39] on input "08/28/2025" at bounding box center [278, 37] width 37 height 7
click at [299, 102] on td "5" at bounding box center [302, 101] width 7 height 8
type input "09/05/2025"
click at [334, 32] on div "End Date" at bounding box center [321, 37] width 41 height 18
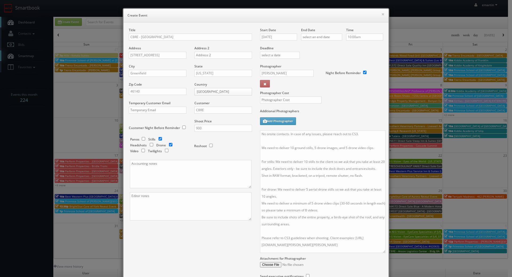
drag, startPoint x: 335, startPoint y: 41, endPoint x: 338, endPoint y: 45, distance: 4.4
click at [335, 41] on div "End Date" at bounding box center [321, 37] width 41 height 18
click at [334, 37] on input "text" at bounding box center [321, 37] width 41 height 7
click at [340, 100] on td "5" at bounding box center [343, 101] width 7 height 8
type input "09/05/2025"
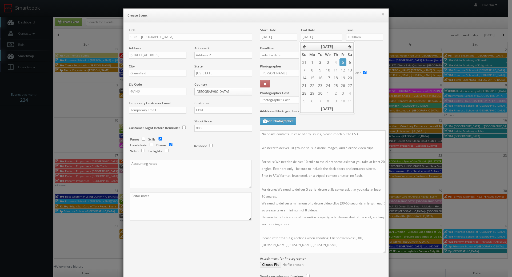
drag, startPoint x: 377, startPoint y: 89, endPoint x: 363, endPoint y: 92, distance: 15.0
click at [377, 89] on div "Photographer Cost" at bounding box center [321, 86] width 131 height 45
drag, startPoint x: 295, startPoint y: 99, endPoint x: 296, endPoint y: 95, distance: 4.5
click at [295, 99] on input "text" at bounding box center [291, 100] width 62 height 7
type input "250"
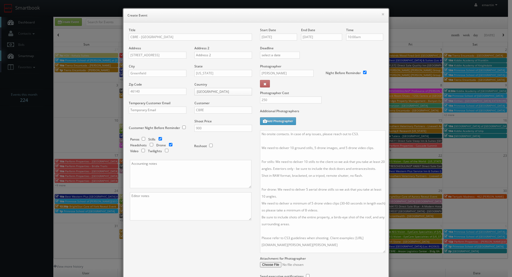
drag, startPoint x: 336, startPoint y: 106, endPoint x: 350, endPoint y: 166, distance: 61.4
click at [337, 107] on div "Photographer Cost 250" at bounding box center [321, 86] width 131 height 45
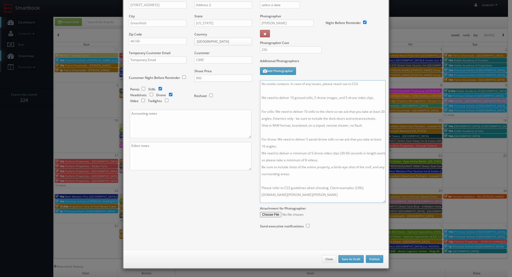
scroll to position [0, 0]
drag, startPoint x: 357, startPoint y: 187, endPoint x: 217, endPoint y: 51, distance: 195.9
click at [217, 51] on div "Title CBRE - 6181 West Airport Address 6181 West Airport Blvd Address 2 City Gr…" at bounding box center [256, 109] width 263 height 262
click at [325, 62] on label "Additional Photographers" at bounding box center [321, 62] width 123 height 7
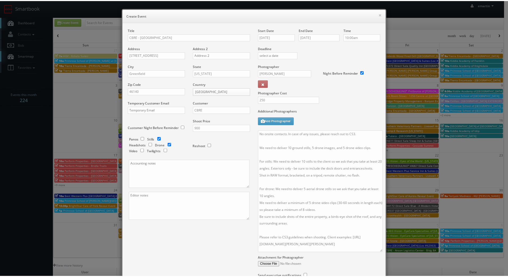
scroll to position [50, 0]
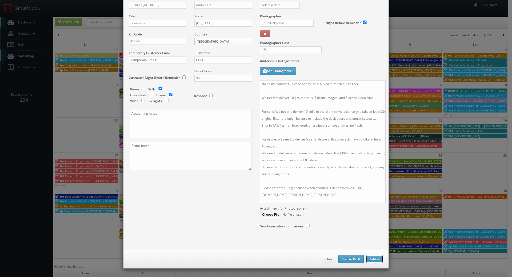
click at [370, 260] on button "Publish" at bounding box center [374, 259] width 17 height 8
click at [381, 261] on button "Publish" at bounding box center [374, 259] width 17 height 8
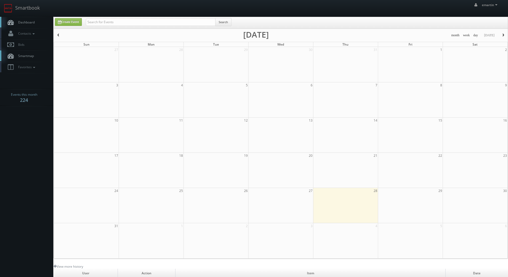
click at [22, 19] on link "Dashboard" at bounding box center [26, 22] width 53 height 11
click at [61, 21] on link "Create Event" at bounding box center [68, 22] width 27 height 8
type input "[DATE]"
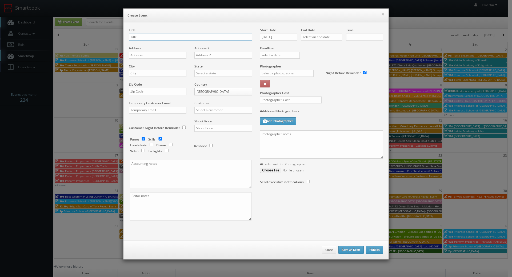
checkbox input "true"
type input "10:00am"
checkbox input "true"
click at [332, 148] on textarea at bounding box center [321, 144] width 123 height 28
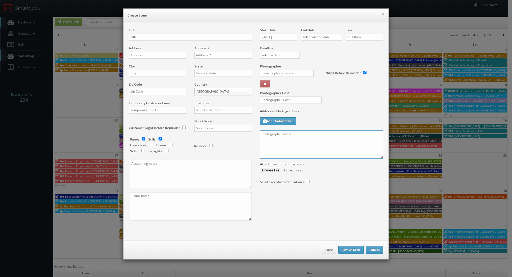
paste textarea "No onsite contacts. In case of any issues, please reach out to CS3. We need to …"
drag, startPoint x: 381, startPoint y: 156, endPoint x: 379, endPoint y: 176, distance: 19.3
click at [379, 185] on div "Start Date [DATE] End Date Time 10:00am Deadline Photographer _justin _photog1 …" at bounding box center [321, 111] width 131 height 167
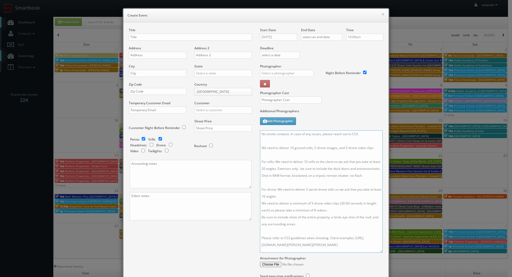
scroll to position [10, 0]
drag, startPoint x: 381, startPoint y: 157, endPoint x: 380, endPoint y: 251, distance: 94.2
click at [380, 251] on textarea "No onsite contacts. In case of any issues, please reach out to CS3. We need to …" at bounding box center [321, 191] width 123 height 122
type textarea "No onsite contacts. In case of any issues, please reach out to CS3. We need to …"
click at [143, 39] on input "text" at bounding box center [190, 37] width 123 height 7
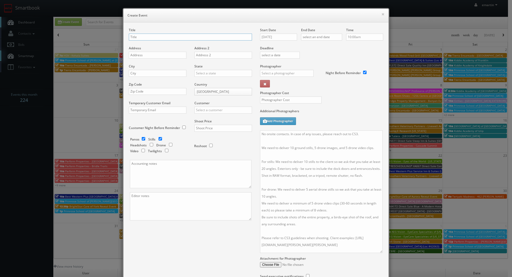
paste input "CBRE"
click at [165, 36] on input "CBRE -" at bounding box center [190, 37] width 123 height 7
paste input "[GEOGRAPHIC_DATA] - Bldg 2"
type input "CBRE - [GEOGRAPHIC_DATA] - [GEOGRAPHIC_DATA] 2"
click at [153, 55] on input "text" at bounding box center [158, 55] width 58 height 7
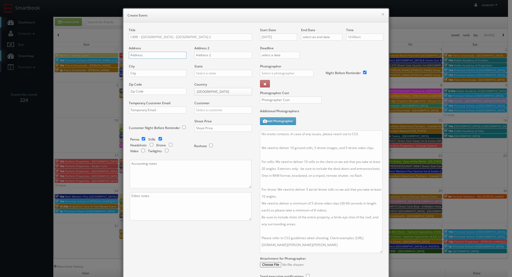
paste input "[STREET_ADDRESS]"
type input "[STREET_ADDRESS]"
drag, startPoint x: 151, startPoint y: 78, endPoint x: 153, endPoint y: 77, distance: 2.9
click at [151, 78] on div "City" at bounding box center [160, 73] width 62 height 18
click at [176, 75] on input "text" at bounding box center [158, 73] width 58 height 7
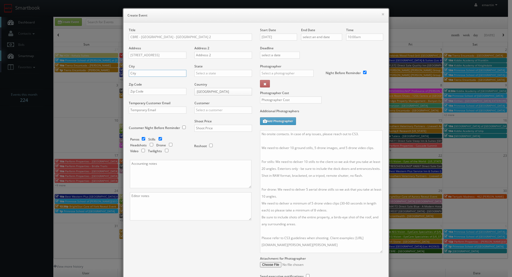
paste input "Plainfield"
type input "Plainfield"
click at [206, 74] on input "text" at bounding box center [224, 73] width 58 height 7
click at [209, 79] on div "[US_STATE]" at bounding box center [223, 82] width 57 height 9
type input "[US_STATE]"
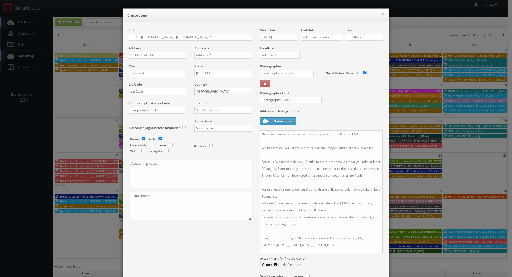
drag, startPoint x: 143, startPoint y: 90, endPoint x: 193, endPoint y: 98, distance: 50.8
click at [143, 90] on input "text" at bounding box center [158, 91] width 58 height 7
paste input "46168"
type input "46168"
click at [213, 110] on input "text" at bounding box center [224, 110] width 58 height 7
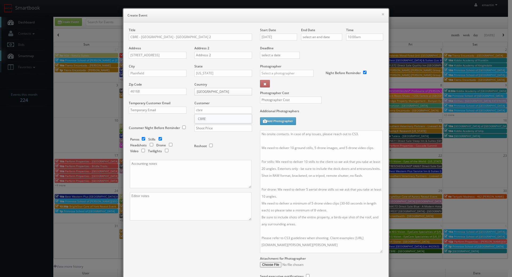
click at [210, 117] on div "CBRE" at bounding box center [223, 118] width 57 height 9
type input "CBRE"
click at [213, 126] on input "text" at bounding box center [224, 128] width 58 height 7
type input "900"
click at [236, 146] on div "Reshoot" at bounding box center [220, 143] width 53 height 13
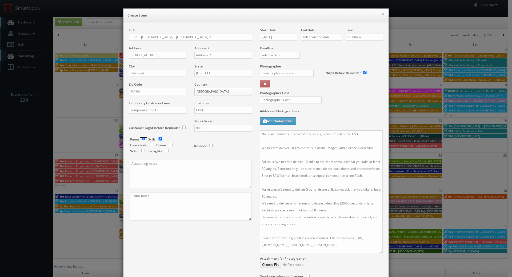
click at [142, 140] on input "checkbox" at bounding box center [144, 138] width 8 height 3
checkbox input "false"
click at [167, 145] on input "checkbox" at bounding box center [171, 144] width 8 height 3
checkbox input "true"
click at [273, 76] on input "text" at bounding box center [287, 73] width 54 height 7
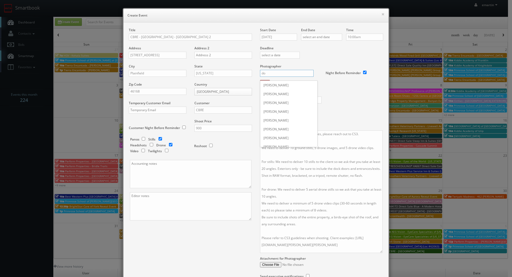
type input "d"
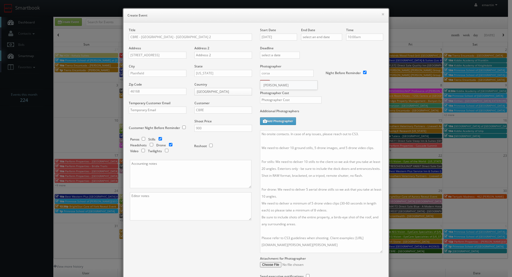
click at [268, 86] on div "Matthew Corsaro" at bounding box center [288, 85] width 57 height 9
type input "Matthew Corsaro"
click at [275, 101] on input "text" at bounding box center [291, 100] width 62 height 7
type input "250"
drag, startPoint x: 347, startPoint y: 98, endPoint x: 342, endPoint y: 88, distance: 11.6
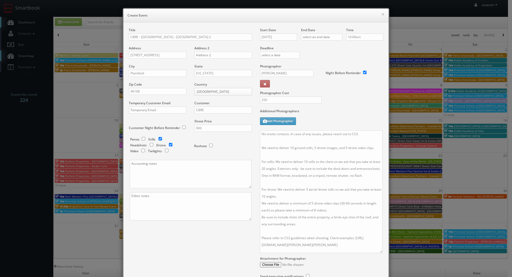
click at [347, 98] on div "Photographer Cost 250" at bounding box center [321, 86] width 131 height 45
click at [287, 37] on input "08/28/2025" at bounding box center [278, 37] width 37 height 7
click at [303, 103] on td "5" at bounding box center [302, 101] width 7 height 8
type input "09/05/2025"
click at [329, 39] on input "text" at bounding box center [321, 37] width 41 height 7
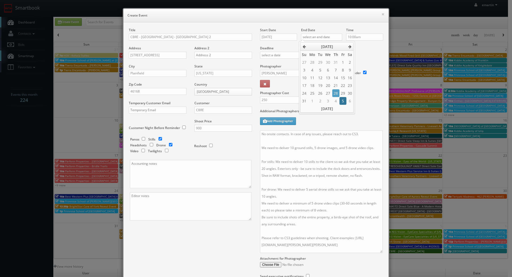
click at [343, 101] on td "5" at bounding box center [343, 101] width 7 height 8
type input "09/05/2025"
click at [360, 43] on div "Time 10:00am" at bounding box center [362, 37] width 41 height 18
drag, startPoint x: 323, startPoint y: 145, endPoint x: 323, endPoint y: 148, distance: 3.2
click at [323, 148] on textarea "No onsite contacts. In case of any issues, please reach out to CS3. We need to …" at bounding box center [321, 191] width 123 height 123
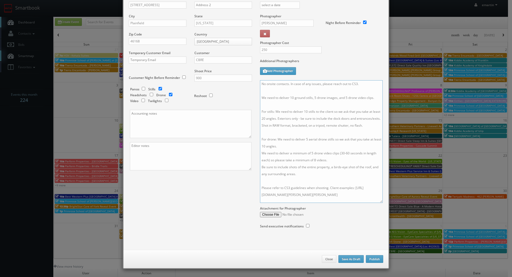
scroll to position [0, 0]
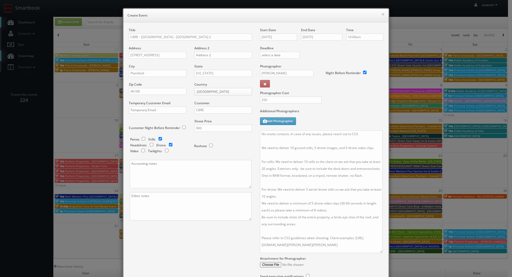
click at [215, 229] on div "Title CBRE - Metro Air Park - Bldg 2 Address 776 Columbia Road Address 2 City P…" at bounding box center [190, 129] width 131 height 202
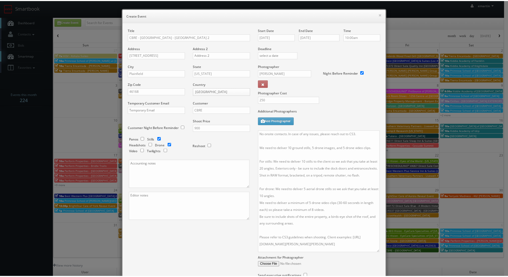
scroll to position [50, 0]
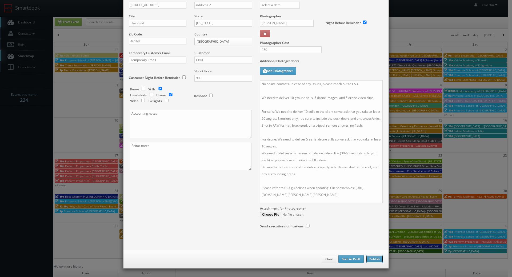
click at [374, 260] on button "Publish" at bounding box center [374, 259] width 17 height 8
click at [376, 259] on button "Publish" at bounding box center [374, 259] width 17 height 8
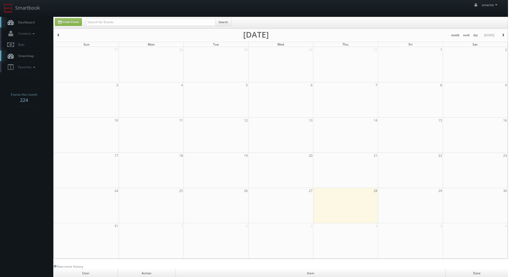
click at [31, 20] on link "Dashboard" at bounding box center [26, 22] width 53 height 11
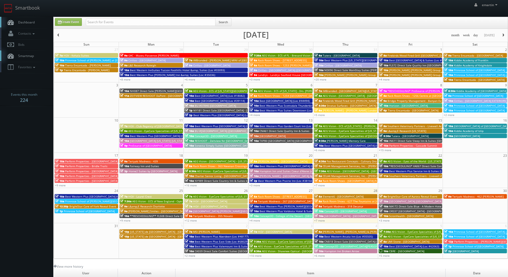
click at [388, 258] on div "31 1 2 3 4 5 6 10p Texas de Brazil - Dallas 7a MSI Charlotte 7a HGV - Lake Taho…" at bounding box center [281, 240] width 454 height 35
type input "09/05/2025"
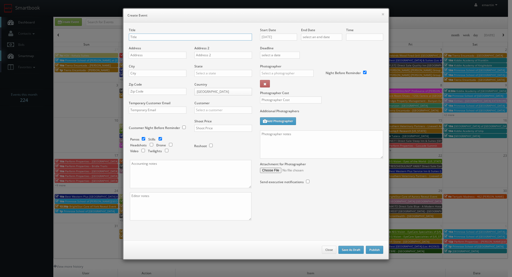
checkbox input "true"
type input "10:00am"
checkbox input "true"
click at [378, 14] on h6 "Create Event" at bounding box center [256, 15] width 257 height 5
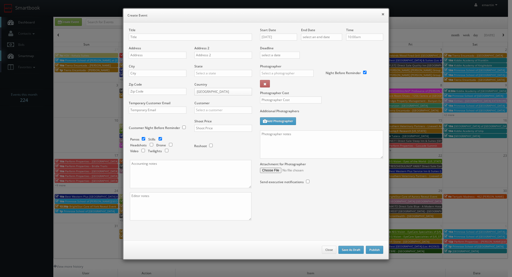
click at [382, 13] on button "×" at bounding box center [383, 14] width 3 height 4
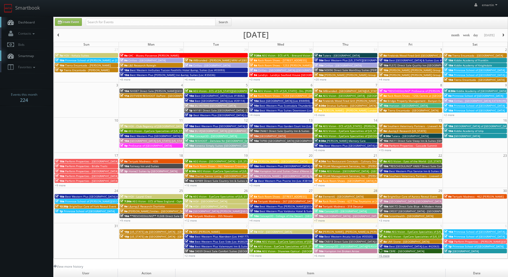
click at [386, 255] on link "+5 more" at bounding box center [384, 256] width 11 height 4
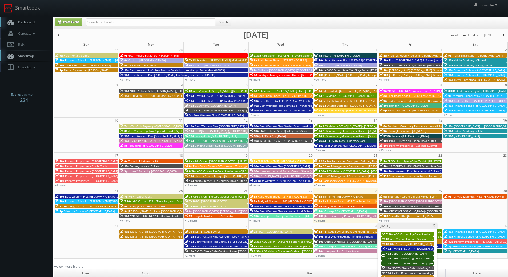
scroll to position [80, 0]
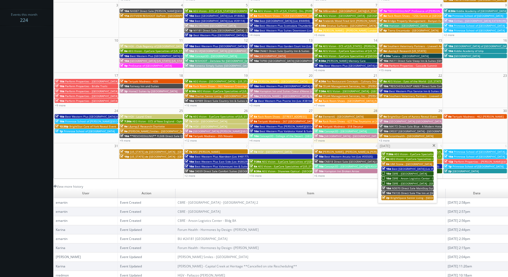
click at [433, 144] on div "[DATE]" at bounding box center [407, 146] width 59 height 6
click at [434, 145] on span at bounding box center [434, 145] width 3 height 3
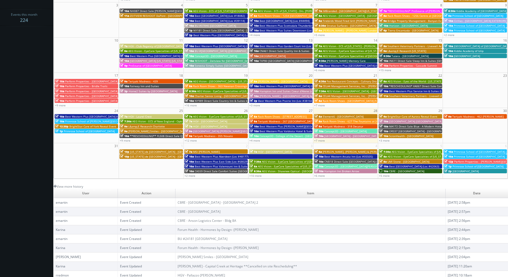
scroll to position [0, 0]
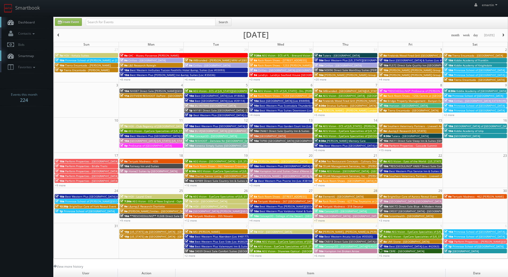
click at [21, 23] on span "Dashboard" at bounding box center [24, 22] width 19 height 5
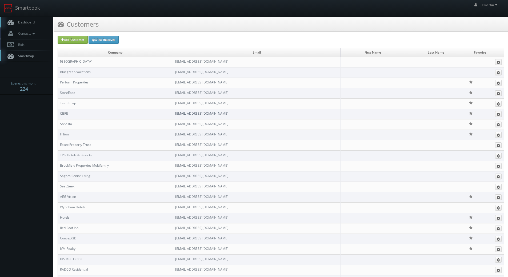
click at [203, 115] on link "[EMAIL_ADDRESS][DOMAIN_NAME]" at bounding box center [201, 113] width 53 height 5
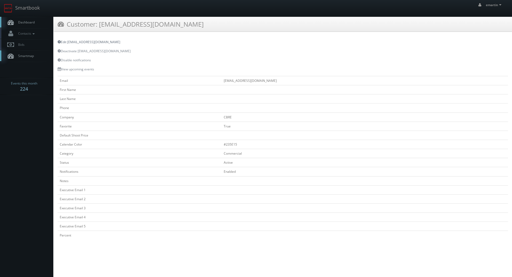
click at [67, 41] on link "Edit [EMAIL_ADDRESS][DOMAIN_NAME]" at bounding box center [89, 42] width 63 height 5
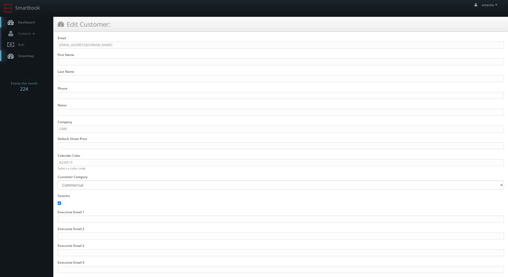
scroll to position [44, 0]
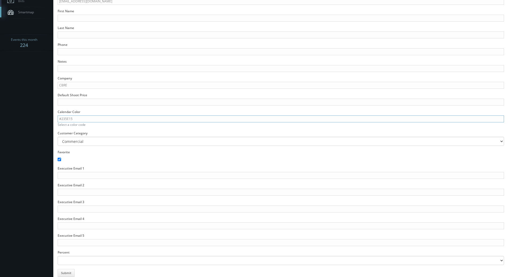
drag, startPoint x: 73, startPoint y: 120, endPoint x: 61, endPoint y: 121, distance: 11.5
click at [61, 121] on input "#235E15" at bounding box center [281, 119] width 447 height 7
paste input "184D0C"
type input "#184D0C"
click at [22, 128] on body "Smartbook Toggle Side Navigation Toggle Top Navigation emartin emartin Profile …" at bounding box center [254, 116] width 508 height 321
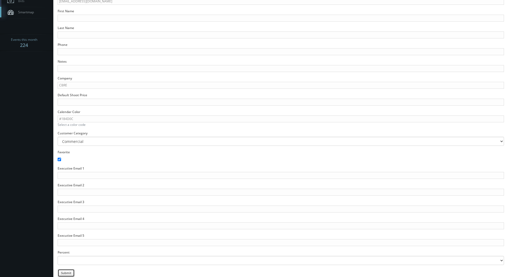
click at [69, 274] on button "Submit" at bounding box center [66, 273] width 17 height 8
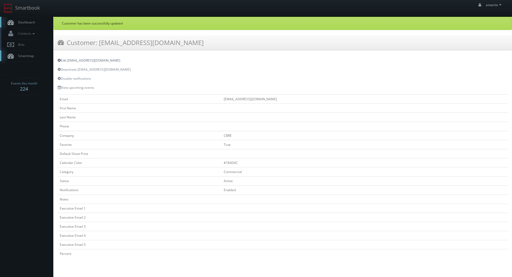
click at [70, 61] on link "Edit [EMAIL_ADDRESS][DOMAIN_NAME]" at bounding box center [89, 60] width 63 height 5
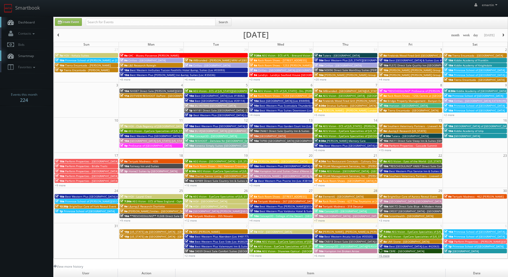
click at [388, 256] on link "+5 more" at bounding box center [384, 256] width 11 height 4
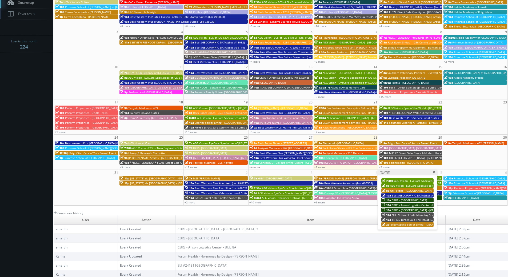
scroll to position [92, 0]
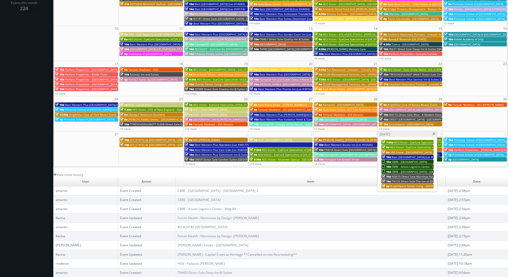
click at [434, 134] on span at bounding box center [434, 134] width 3 height 3
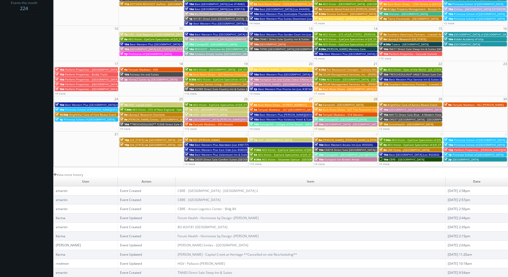
scroll to position [0, 0]
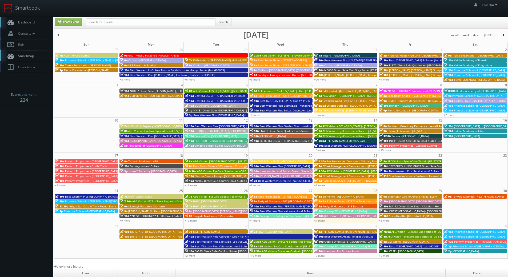
click at [18, 25] on link "Dashboard" at bounding box center [26, 22] width 53 height 11
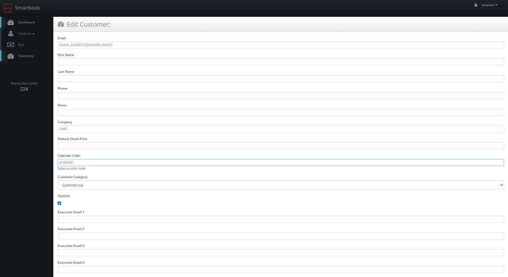
drag, startPoint x: 77, startPoint y: 166, endPoint x: 62, endPoint y: 169, distance: 15.9
click at [62, 169] on div "Calendar Color #184D0C Select a color code" at bounding box center [281, 161] width 447 height 17
paste input "8ACE00"
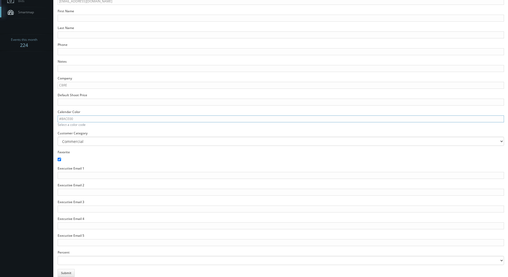
type input "#8ACE00"
click at [73, 271] on button "Submit" at bounding box center [66, 273] width 17 height 8
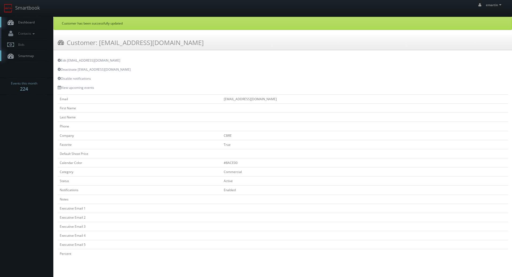
click at [33, 21] on span "Dashboard" at bounding box center [24, 22] width 19 height 5
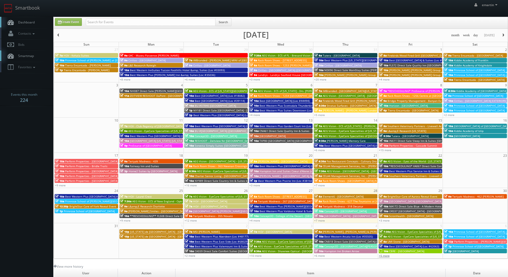
click at [388, 256] on link "+5 more" at bounding box center [384, 256] width 11 height 4
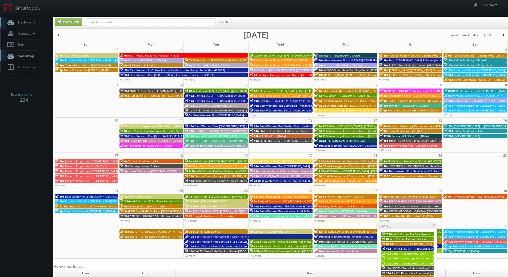
scroll to position [92, 0]
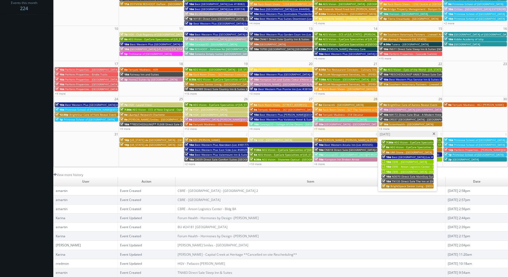
click at [435, 133] on span at bounding box center [434, 134] width 3 height 3
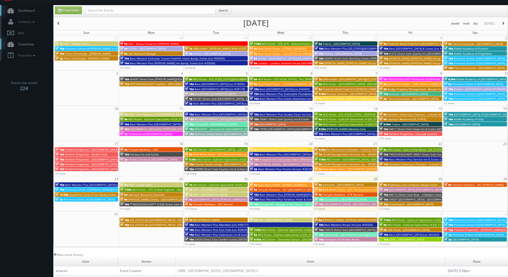
scroll to position [65, 0]
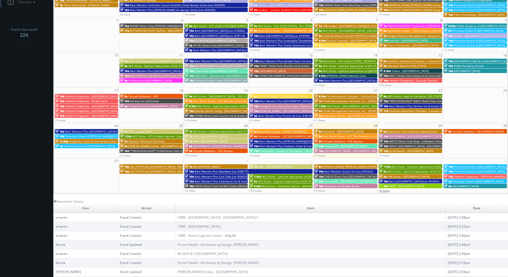
click at [388, 191] on link "+5 more" at bounding box center [384, 191] width 11 height 4
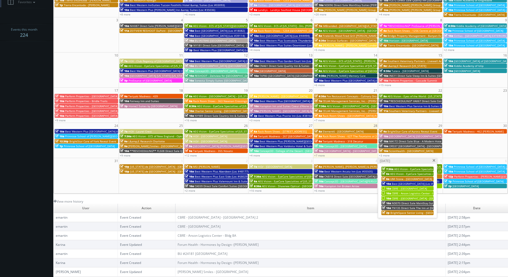
click at [434, 161] on span at bounding box center [434, 160] width 3 height 3
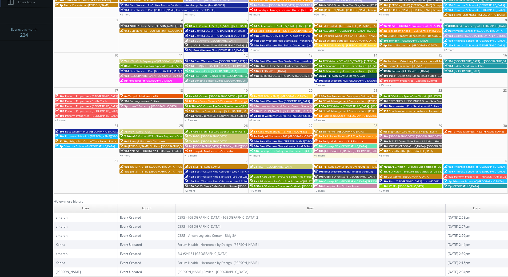
scroll to position [0, 0]
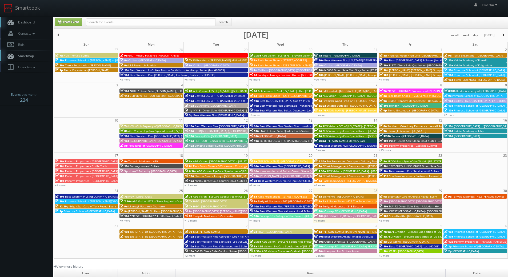
click at [60, 38] on button "button" at bounding box center [58, 35] width 9 height 7
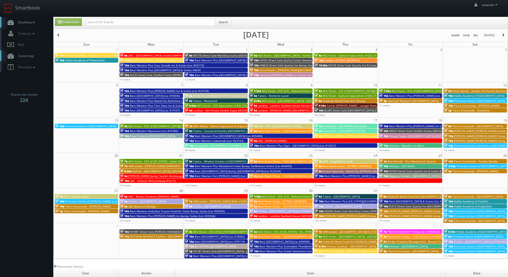
click at [60, 38] on button "button" at bounding box center [58, 35] width 9 height 7
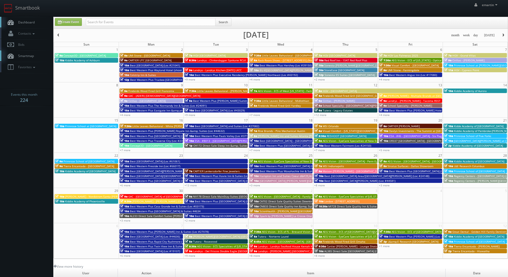
click at [60, 38] on button "button" at bounding box center [58, 35] width 9 height 7
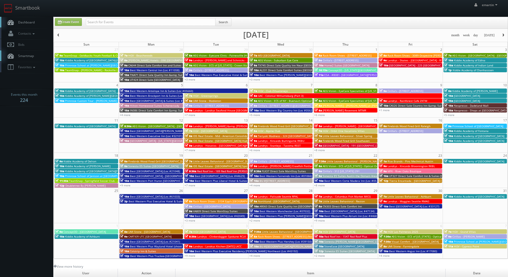
click at [60, 38] on button "button" at bounding box center [58, 35] width 9 height 7
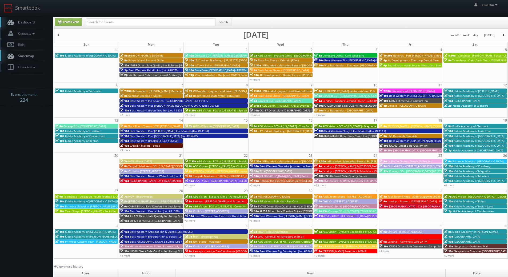
click at [507, 34] on button "button" at bounding box center [503, 35] width 9 height 7
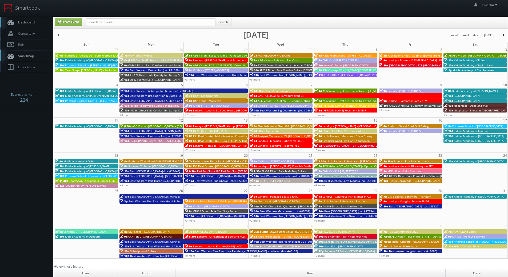
click at [507, 34] on button "button" at bounding box center [503, 35] width 9 height 7
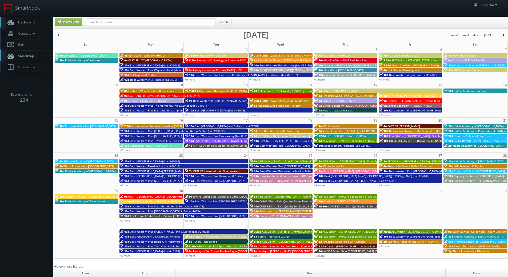
click at [507, 34] on button "button" at bounding box center [503, 35] width 9 height 7
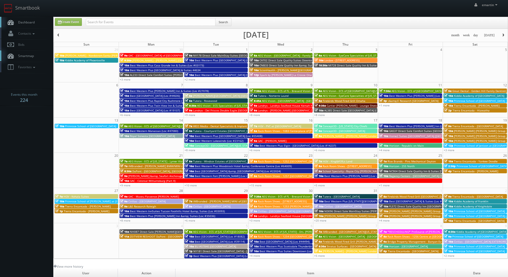
click at [507, 34] on button "button" at bounding box center [503, 35] width 9 height 7
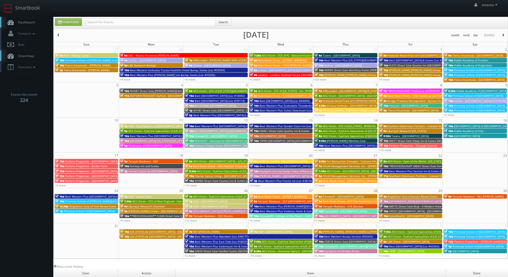
click at [60, 34] on button "button" at bounding box center [58, 35] width 9 height 7
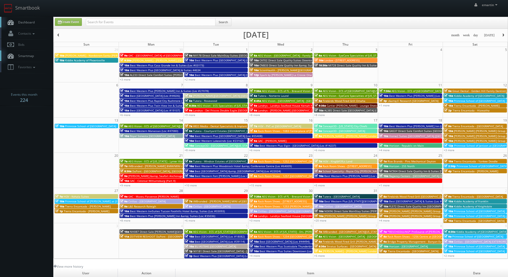
click at [60, 34] on button "button" at bounding box center [58, 35] width 9 height 7
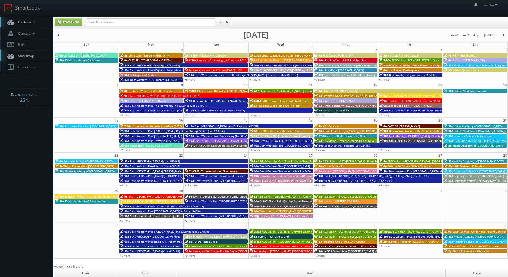
click at [60, 34] on button "button" at bounding box center [58, 35] width 9 height 7
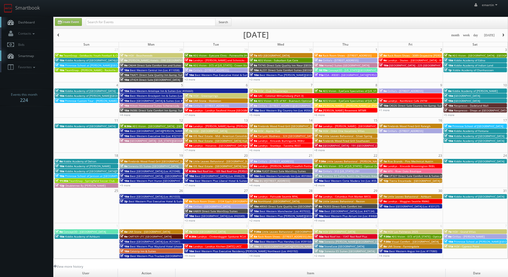
click at [68, 56] on span "TeamSnap - Goldbacks Youth Football & Cheer - HealthFirst" at bounding box center [102, 56] width 76 height 4
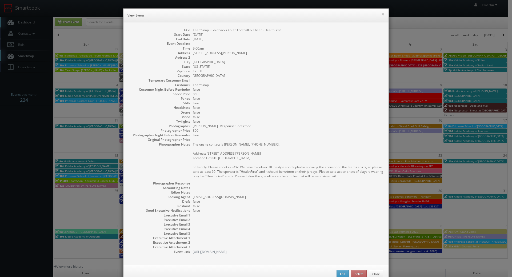
click at [332, 97] on dd "false" at bounding box center [288, 98] width 191 height 5
click at [383, 16] on button "×" at bounding box center [383, 14] width 3 height 4
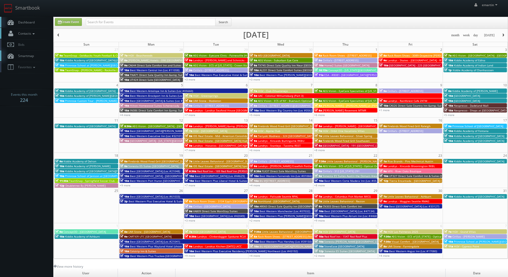
click at [31, 34] on span "Contacts" at bounding box center [25, 33] width 21 height 5
click at [25, 66] on link "Manage Customers" at bounding box center [26, 66] width 53 height 8
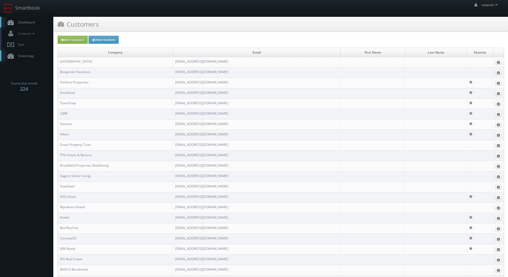
click at [285, 36] on div "Add Customer View Inactives" at bounding box center [281, 40] width 455 height 8
click at [215, 103] on link "[EMAIL_ADDRESS][DOMAIN_NAME]" at bounding box center [201, 103] width 53 height 5
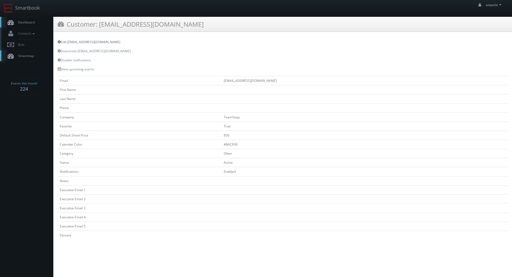
click at [80, 41] on link "Edit [EMAIL_ADDRESS][DOMAIN_NAME]" at bounding box center [89, 42] width 63 height 5
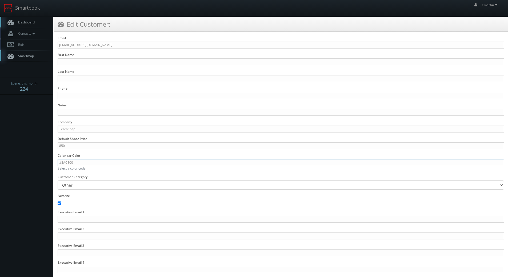
drag, startPoint x: 81, startPoint y: 161, endPoint x: 62, endPoint y: 166, distance: 19.4
click at [62, 166] on input "#8ACE00" at bounding box center [281, 162] width 447 height 7
paste input "145705"
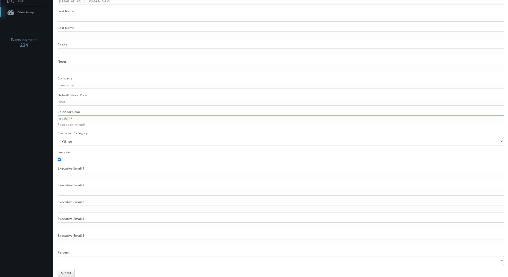
type input "#145705"
click at [64, 272] on button "Submit" at bounding box center [66, 273] width 17 height 8
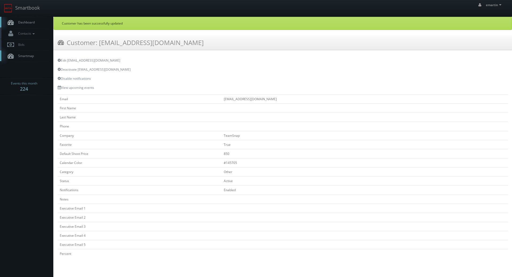
click at [26, 19] on link "Dashboard" at bounding box center [26, 22] width 53 height 11
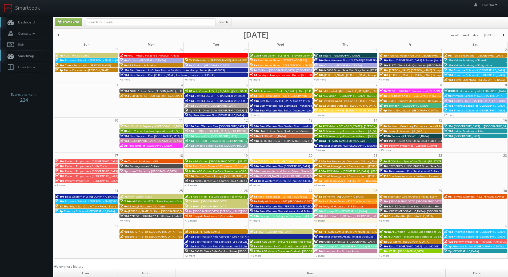
click at [64, 34] on div "month week day [DATE] [DATE]" at bounding box center [281, 35] width 454 height 7
click at [59, 34] on span "button" at bounding box center [59, 35] width 4 height 3
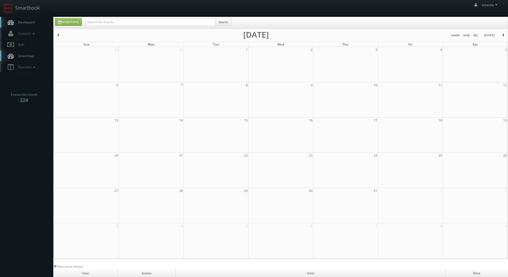
click at [59, 34] on span "button" at bounding box center [59, 35] width 4 height 3
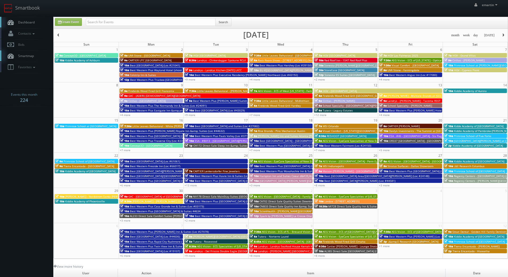
click at [59, 34] on span "button" at bounding box center [59, 35] width 4 height 3
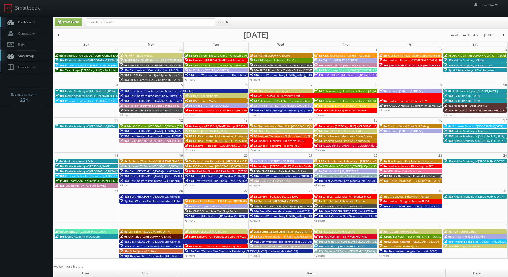
click at [35, 25] on link "Dashboard" at bounding box center [26, 22] width 53 height 11
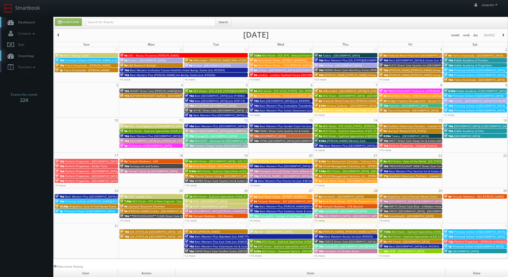
click at [35, 25] on link "Dashboard" at bounding box center [26, 22] width 53 height 11
drag, startPoint x: 46, startPoint y: 4, endPoint x: 32, endPoint y: 26, distance: 25.3
click at [46, 4] on div "emartin emartin Profile Logout" at bounding box center [254, 8] width 508 height 17
click at [31, 27] on link "Dashboard" at bounding box center [26, 22] width 53 height 11
click at [319, 219] on link "+7 more" at bounding box center [319, 221] width 11 height 4
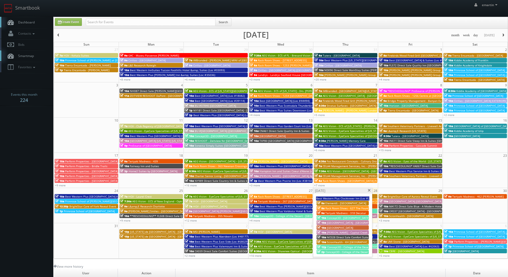
click at [370, 191] on span at bounding box center [369, 190] width 3 height 3
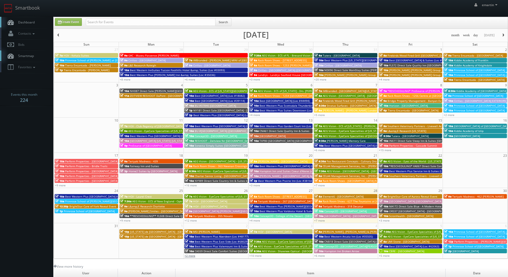
click at [192, 255] on link "+2 more" at bounding box center [190, 256] width 11 height 4
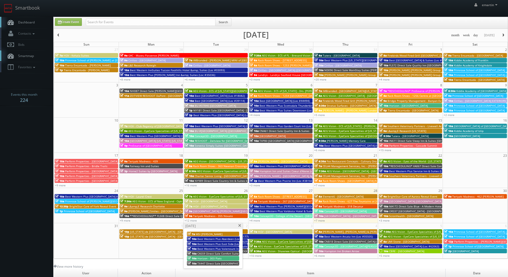
click at [239, 224] on span at bounding box center [239, 225] width 3 height 3
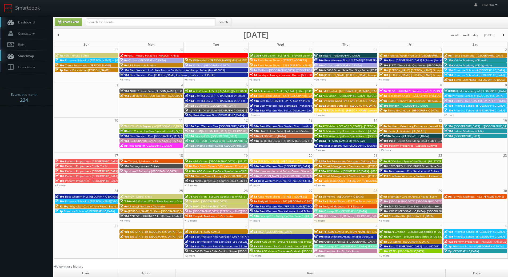
click at [23, 23] on span "Dashboard" at bounding box center [24, 22] width 19 height 5
click at [70, 277] on html "Smartbook Toggle Side Navigation Toggle Top Navigation emartin emartin Profile …" at bounding box center [254, 184] width 508 height 369
click at [23, 18] on link "Dashboard" at bounding box center [26, 22] width 53 height 11
click at [386, 220] on link "+3 more" at bounding box center [384, 221] width 11 height 4
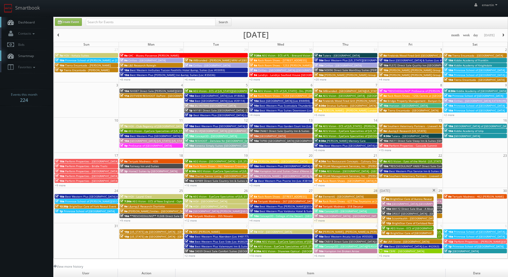
click at [434, 189] on span at bounding box center [434, 190] width 3 height 3
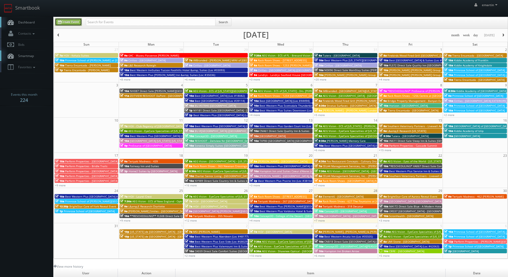
click at [82, 23] on link "Create Event" at bounding box center [68, 22] width 27 height 8
type input "08/28/2025"
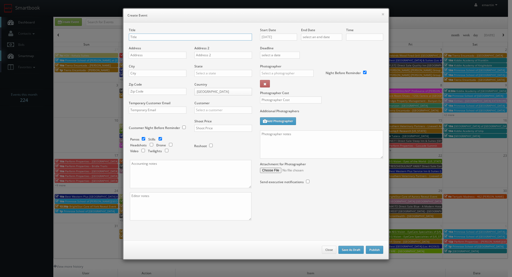
checkbox input "true"
type input "10:00am"
checkbox input "true"
click at [140, 37] on input "text" at bounding box center [190, 37] width 123 height 7
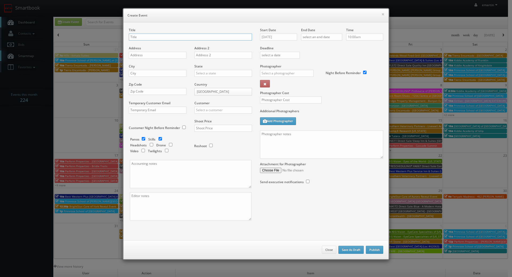
paste input "Best Western Town & Country Lodge"
click at [223, 37] on input "Best Western Town & Country Lodge (Loc #" at bounding box center [190, 37] width 123 height 7
paste input "05423"
type input "Best Western Town & [GEOGRAPHIC_DATA] (Loc #05423)"
drag, startPoint x: 160, startPoint y: 54, endPoint x: 94, endPoint y: 57, distance: 65.2
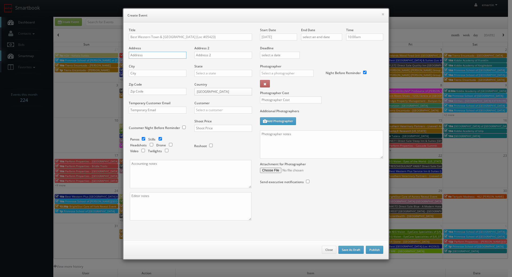
click at [160, 54] on input "text" at bounding box center [158, 55] width 58 height 7
paste input "1051 N Blackstone St"
type input "1051 N Blackstone St"
click at [148, 76] on input "text" at bounding box center [158, 73] width 58 height 7
paste input "Tulare"
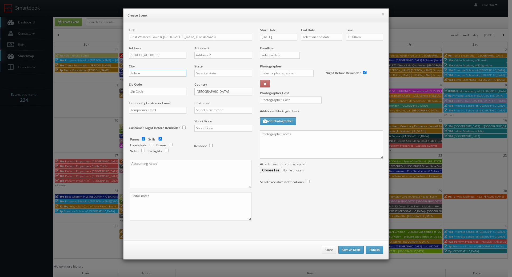
type input "Tulare"
click at [199, 76] on input "text" at bounding box center [224, 73] width 58 height 7
click at [202, 82] on div "[US_STATE]" at bounding box center [223, 82] width 57 height 9
type input "[US_STATE]"
click at [160, 90] on input "text" at bounding box center [158, 91] width 58 height 7
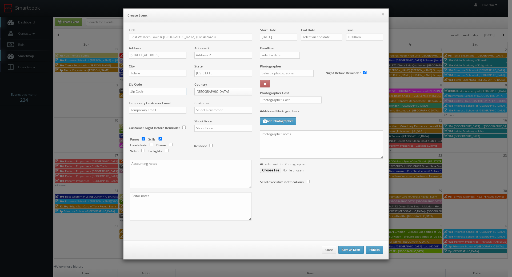
paste input "93274"
type input "93274"
click at [221, 108] on input "text" at bounding box center [224, 110] width 58 height 7
click at [204, 118] on div "Best Western" at bounding box center [223, 118] width 57 height 9
type input "Best Western"
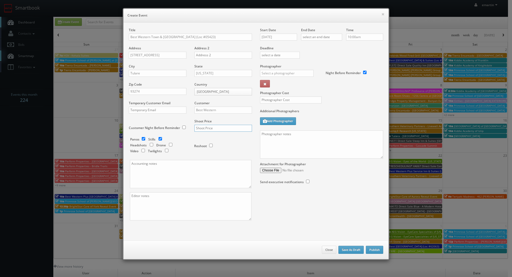
drag, startPoint x: 229, startPoint y: 130, endPoint x: 230, endPoint y: 125, distance: 5.1
click at [230, 125] on input "text" at bounding box center [224, 128] width 58 height 7
type input "1,650"
click at [232, 159] on div "Panos Stills Headshots Drone Video Twilights Reshoot" at bounding box center [192, 103] width 117 height 114
click at [143, 140] on input "checkbox" at bounding box center [144, 138] width 8 height 3
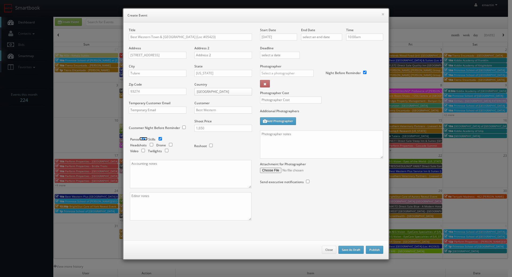
checkbox input "false"
click at [166, 152] on input "checkbox" at bounding box center [167, 150] width 8 height 3
checkbox input "true"
click at [283, 37] on input "08/28/2025" at bounding box center [278, 37] width 37 height 7
click at [307, 45] on th at bounding box center [309, 47] width 7 height 8
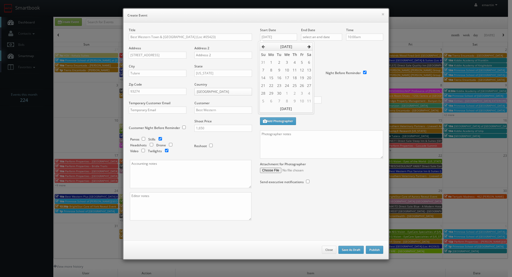
click at [307, 45] on th at bounding box center [309, 47] width 7 height 8
click at [279, 92] on td "28" at bounding box center [279, 93] width 7 height 8
type input "10/28/2025"
click at [359, 60] on div "Deadline" at bounding box center [321, 46] width 131 height 36
click at [333, 39] on input "text" at bounding box center [321, 37] width 41 height 7
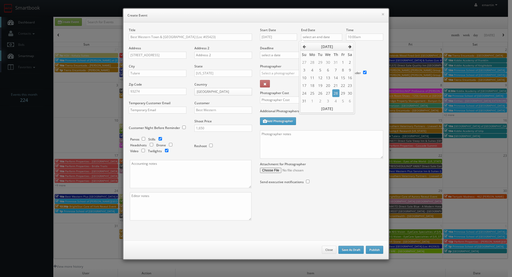
click at [352, 48] on icon at bounding box center [349, 47] width 3 height 4
drag, startPoint x: 352, startPoint y: 48, endPoint x: 355, endPoint y: 45, distance: 4.0
click at [353, 46] on th at bounding box center [350, 47] width 7 height 8
click at [319, 93] on td "28" at bounding box center [320, 93] width 7 height 8
type input "10/28/2025"
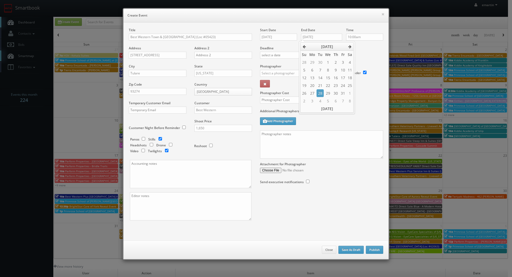
click at [369, 52] on div "Deadline" at bounding box center [321, 46] width 131 height 36
click at [293, 74] on input "text" at bounding box center [287, 73] width 54 height 7
click at [271, 87] on div "Scott Hislop" at bounding box center [288, 85] width 57 height 9
type input "Scott Hislop"
click at [276, 98] on input "text" at bounding box center [291, 100] width 62 height 7
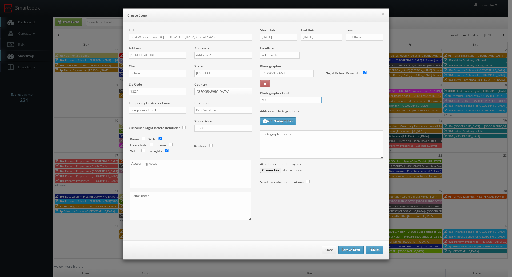
type input "500"
drag, startPoint x: 352, startPoint y: 112, endPoint x: 315, endPoint y: 103, distance: 38.5
click at [351, 111] on label "Additional Photographers" at bounding box center [321, 112] width 123 height 7
click at [297, 150] on textarea at bounding box center [321, 144] width 123 height 28
paste textarea "Onsite contact is ______. Overnight stay ___. Stills, and exterior twilights. F…"
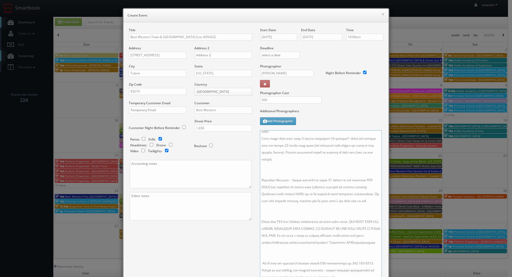
scroll to position [78, 0]
drag, startPoint x: 381, startPoint y: 156, endPoint x: 380, endPoint y: 279, distance: 123.3
click at [380, 277] on html "Smartbook Toggle Side Navigation Toggle Top Navigation emartin emartin Profile …" at bounding box center [256, 184] width 512 height 369
click at [331, 246] on textarea at bounding box center [321, 206] width 122 height 152
click at [301, 209] on textarea at bounding box center [321, 206] width 122 height 152
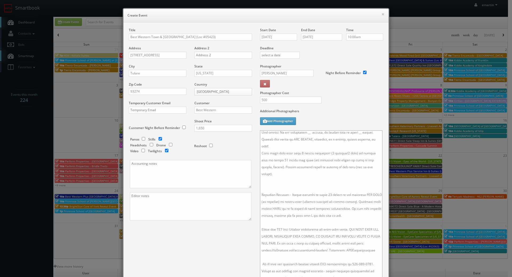
scroll to position [64, 0]
click at [279, 178] on textarea at bounding box center [321, 206] width 122 height 152
drag, startPoint x: 293, startPoint y: 165, endPoint x: 298, endPoint y: 169, distance: 6.1
click at [294, 166] on textarea at bounding box center [321, 206] width 122 height 152
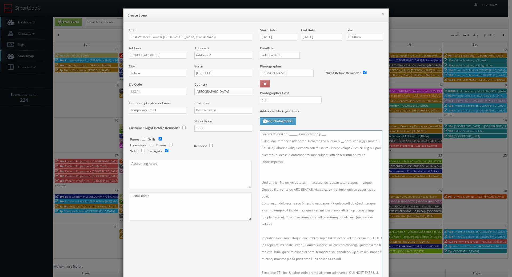
click at [294, 173] on textarea at bounding box center [321, 206] width 122 height 152
click at [332, 141] on textarea at bounding box center [321, 206] width 122 height 152
click at [303, 174] on textarea at bounding box center [321, 206] width 122 height 152
click at [299, 174] on textarea at bounding box center [321, 206] width 122 height 152
click at [354, 177] on textarea at bounding box center [321, 206] width 122 height 152
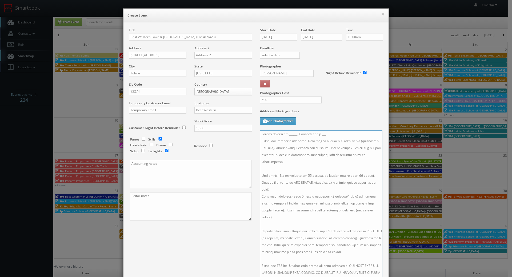
drag, startPoint x: 333, startPoint y: 134, endPoint x: 283, endPoint y: 137, distance: 50.2
click at [283, 137] on textarea at bounding box center [321, 206] width 122 height 152
click at [307, 133] on textarea at bounding box center [321, 206] width 122 height 152
paste textarea "Tony Cota, tony@bestwesterntulare.com, 559-786-6292"
drag, startPoint x: 348, startPoint y: 133, endPoint x: 302, endPoint y: 135, distance: 45.7
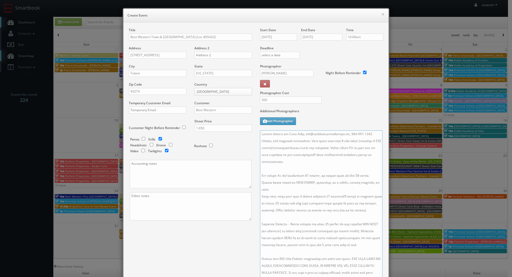
click at [302, 135] on textarea at bounding box center [321, 206] width 122 height 152
click at [339, 136] on textarea at bounding box center [321, 206] width 122 height 152
type textarea "Onsite contact is Tony Cota, 559-786-6292. Stills, and exterior twilights. Full…"
click at [316, 243] on textarea at bounding box center [321, 206] width 122 height 152
click at [276, 38] on input "10/28/2025" at bounding box center [278, 37] width 37 height 7
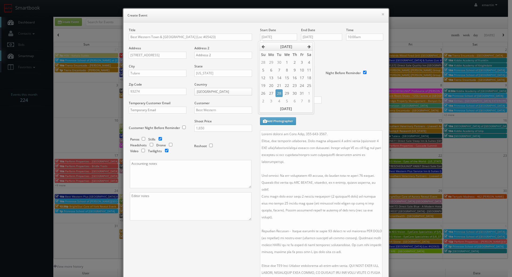
click at [353, 110] on label "Additional Photographers" at bounding box center [321, 112] width 123 height 7
click at [205, 237] on div "Title Best Western Town & Country Lodge (Loc #05423) Address 1051 N Blackstone …" at bounding box center [256, 173] width 263 height 291
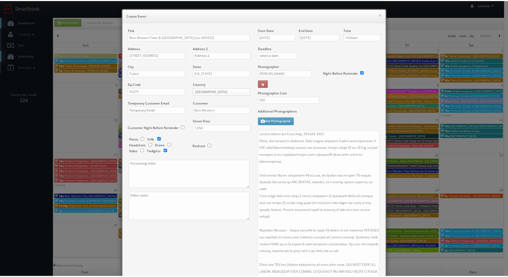
scroll to position [79, 0]
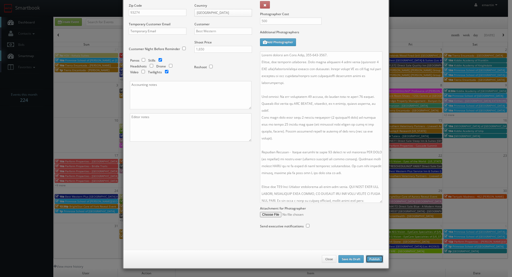
click at [375, 257] on button "Publish" at bounding box center [374, 259] width 17 height 8
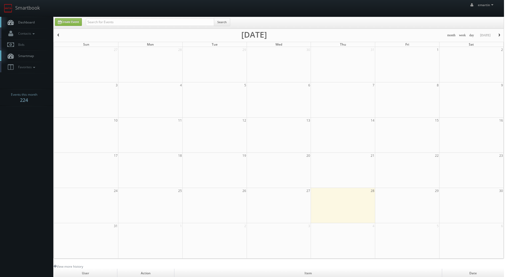
click at [23, 22] on span "Dashboard" at bounding box center [24, 22] width 19 height 5
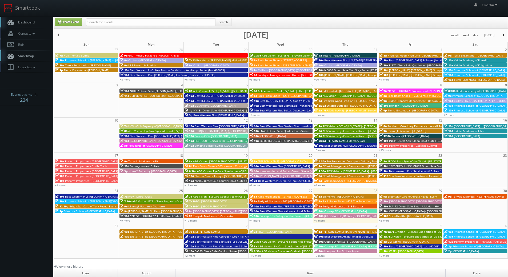
click at [34, 21] on span "Dashboard" at bounding box center [24, 22] width 19 height 5
click at [33, 23] on span "Dashboard" at bounding box center [24, 22] width 19 height 5
click at [15, 132] on body "Smartbook Toggle Side Navigation Toggle Top Navigation emartin emartin Profile …" at bounding box center [254, 184] width 508 height 369
click at [184, 257] on div "+2 more" at bounding box center [216, 255] width 65 height 5
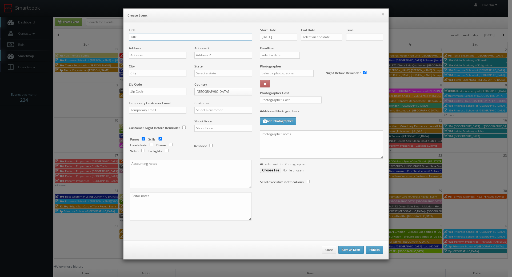
checkbox input "true"
type input "10:00am"
checkbox input "true"
click at [379, 14] on h6 "Create Event" at bounding box center [256, 15] width 257 height 5
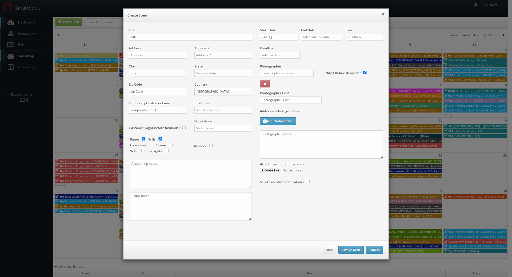
click at [382, 14] on button "×" at bounding box center [383, 14] width 3 height 4
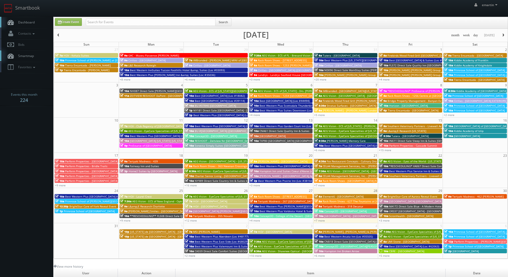
click at [153, 27] on div "Search" at bounding box center [159, 23] width 146 height 10
click at [152, 23] on input "text" at bounding box center [151, 21] width 130 height 7
type input "n"
type input "ma292"
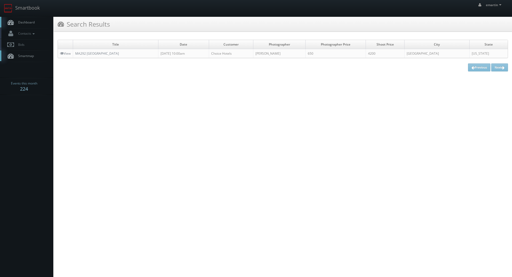
click at [51, 26] on link "Dashboard" at bounding box center [26, 22] width 53 height 11
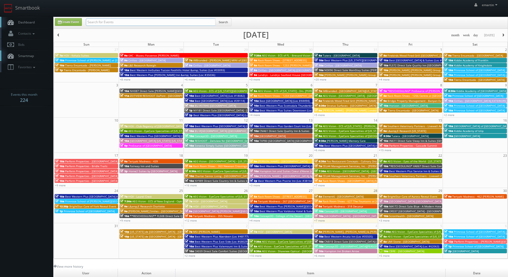
click at [124, 25] on input "text" at bounding box center [151, 21] width 130 height 7
type input "ma292"
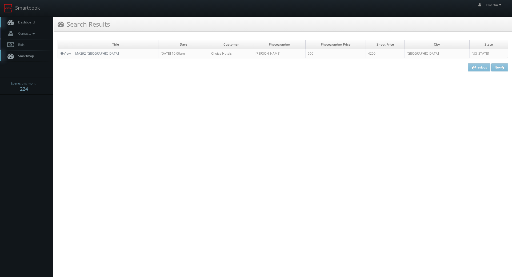
click at [112, 56] on td "MA292 [GEOGRAPHIC_DATA]" at bounding box center [115, 53] width 85 height 9
click at [110, 55] on link "MA292 [GEOGRAPHIC_DATA]" at bounding box center [97, 53] width 44 height 5
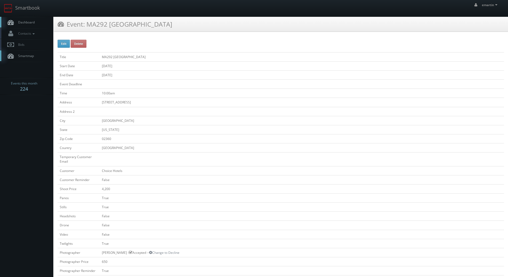
click at [62, 43] on button "Edit" at bounding box center [64, 44] width 12 height 8
type input "MA292 [GEOGRAPHIC_DATA]"
type input "[STREET_ADDRESS]"
type input "[GEOGRAPHIC_DATA]"
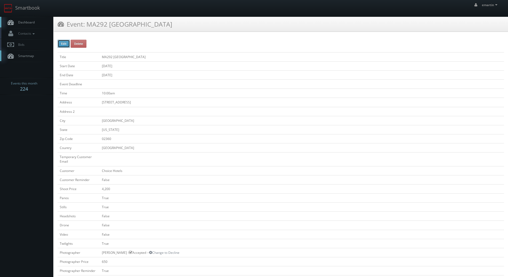
type input "02360"
checkbox input "false"
type input "4,200"
checkbox input "true"
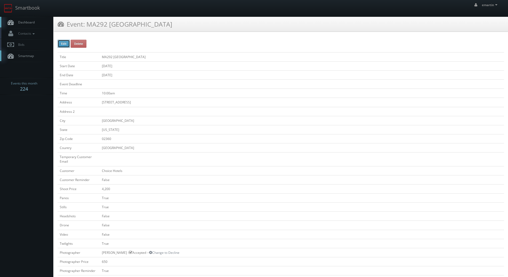
checkbox input "false"
checkbox input "true"
checkbox input "false"
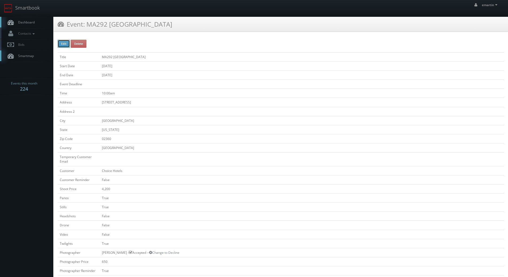
type input "[DATE]"
type input "10:00am"
checkbox input "true"
checkbox input "false"
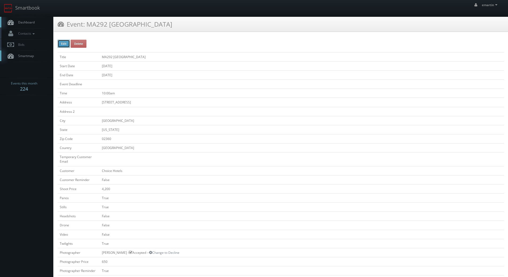
type input "4,200"
type input "650"
select select "[US_STATE]"
select select "fake69@mg.cs3calendar.com"
select select "curt@cjlfotos.com"
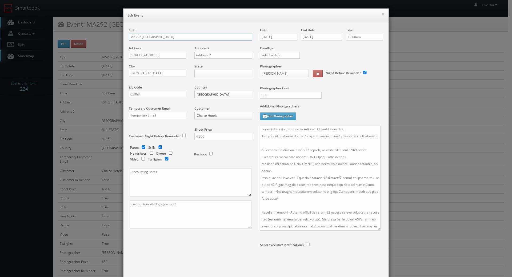
drag, startPoint x: 379, startPoint y: 153, endPoint x: 373, endPoint y: 248, distance: 96.0
click at [377, 231] on textarea at bounding box center [320, 178] width 121 height 105
click at [300, 136] on textarea at bounding box center [320, 191] width 121 height 131
click at [324, 153] on textarea at bounding box center [320, 191] width 121 height 131
click at [260, 128] on textarea at bounding box center [320, 191] width 121 height 131
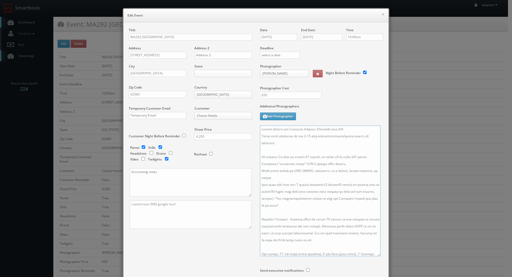
click at [265, 128] on textarea at bounding box center [320, 191] width 121 height 131
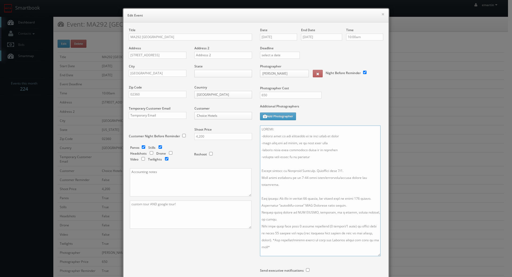
click at [272, 129] on textarea at bounding box center [320, 191] width 121 height 131
type textarea "UPDATES: -meeting room is not furnished so we will shoot it empty -pool will no…"
click at [215, 240] on div "Title MA292 Cambria Hotel Plymouth Address 26 Plaza Way Address 2 City Plymouth…" at bounding box center [256, 163] width 263 height 270
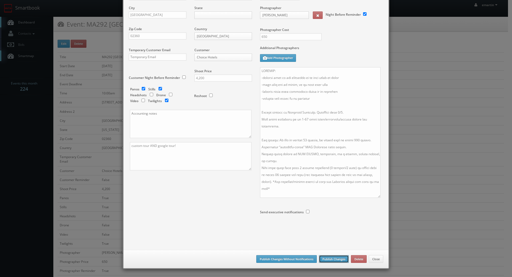
click at [334, 259] on button "Publish Changes" at bounding box center [334, 259] width 30 height 8
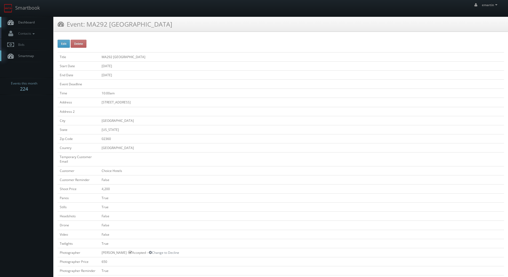
click at [44, 21] on link "Dashboard" at bounding box center [26, 22] width 53 height 11
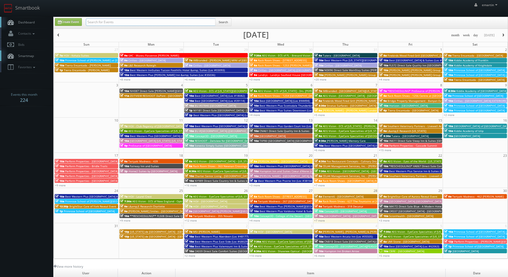
click at [126, 18] on div "Create Event Search" at bounding box center [281, 22] width 454 height 11
type input "colonial [GEOGRAPHIC_DATA]"
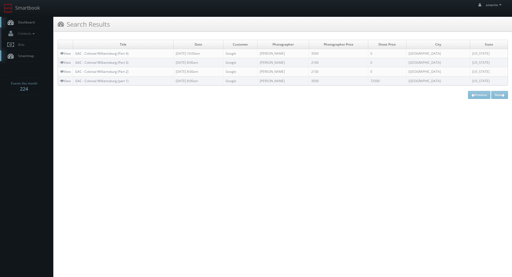
click at [352, 136] on html "Smartbook Toggle Side Navigation Toggle Top Navigation emartin emartin Profile …" at bounding box center [256, 138] width 512 height 277
click at [175, 121] on html "Smartbook Toggle Side Navigation Toggle Top Navigation emartin emartin Profile …" at bounding box center [256, 138] width 512 height 277
click at [31, 20] on span "Dashboard" at bounding box center [24, 22] width 19 height 5
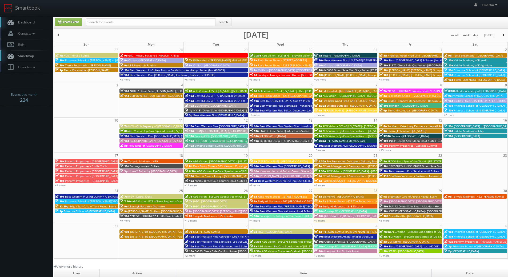
click at [31, 24] on span "Dashboard" at bounding box center [24, 22] width 19 height 5
click at [504, 34] on span "button" at bounding box center [504, 35] width 4 height 3
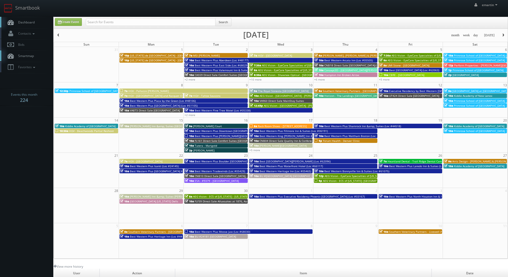
click at [43, 21] on link "Dashboard" at bounding box center [26, 22] width 53 height 11
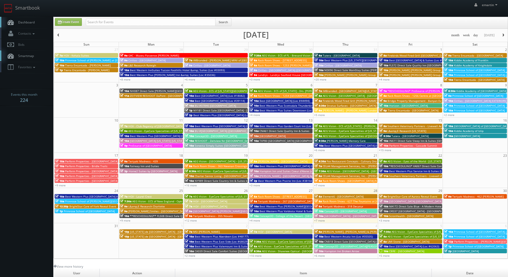
click at [391, 210] on span "OR337 [GEOGRAPHIC_DATA] - [GEOGRAPHIC_DATA]" at bounding box center [421, 211] width 64 height 4
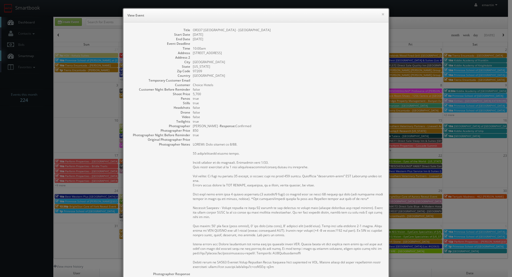
click at [385, 13] on div "× View Event" at bounding box center [256, 16] width 265 height 14
click at [382, 13] on button "×" at bounding box center [383, 14] width 3 height 4
